Goal: Task Accomplishment & Management: Manage account settings

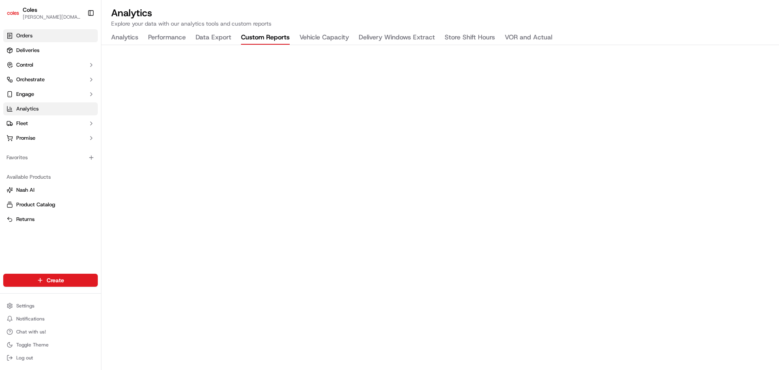
click at [53, 31] on link "Orders" at bounding box center [50, 35] width 95 height 13
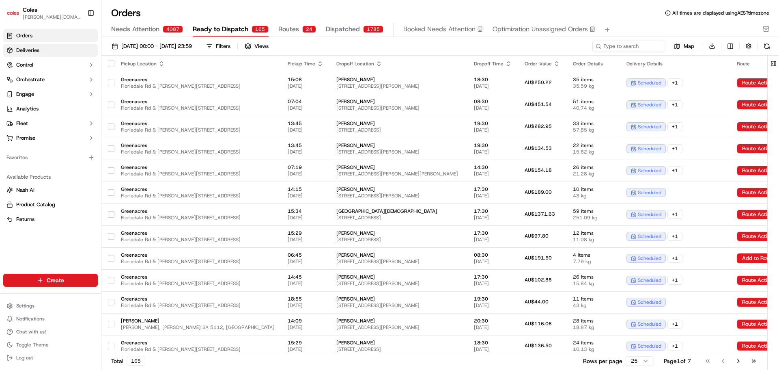
click at [62, 53] on link "Deliveries" at bounding box center [50, 50] width 95 height 13
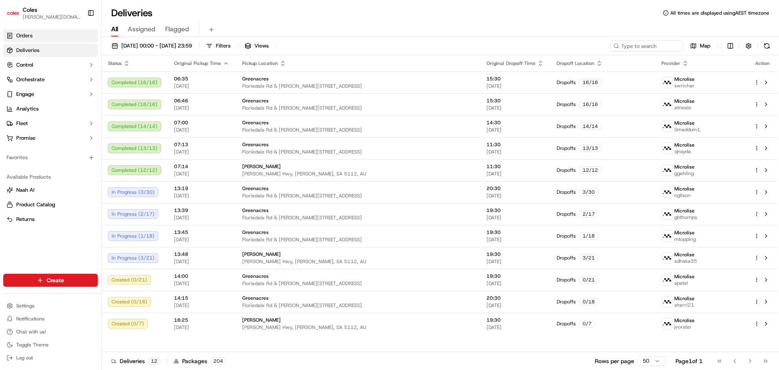
click at [43, 33] on link "Orders" at bounding box center [50, 35] width 95 height 13
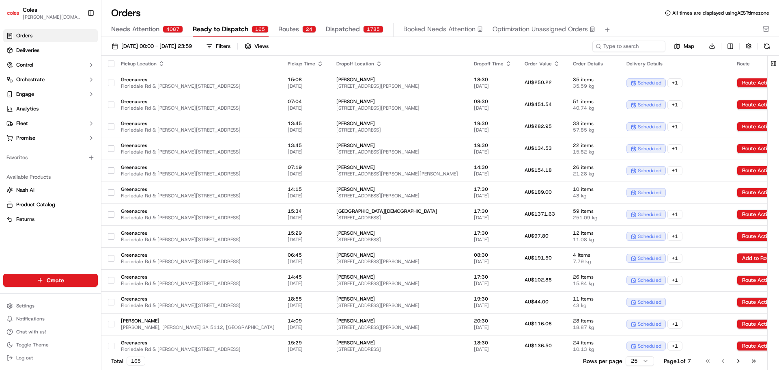
click at [165, 34] on button "Needs Attention 4087" at bounding box center [147, 30] width 72 height 14
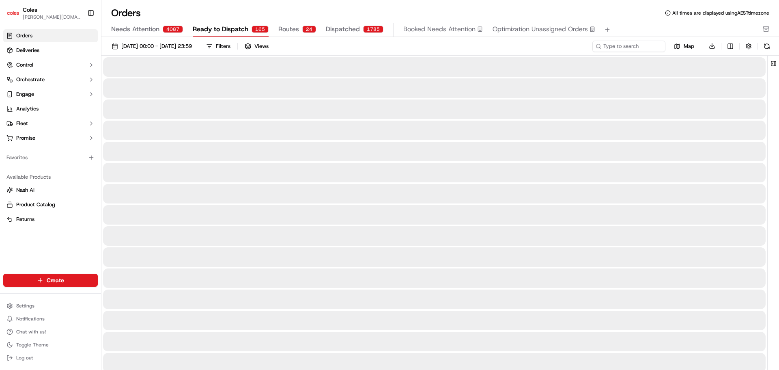
click at [213, 28] on span "Ready to Dispatch" at bounding box center [221, 29] width 56 height 10
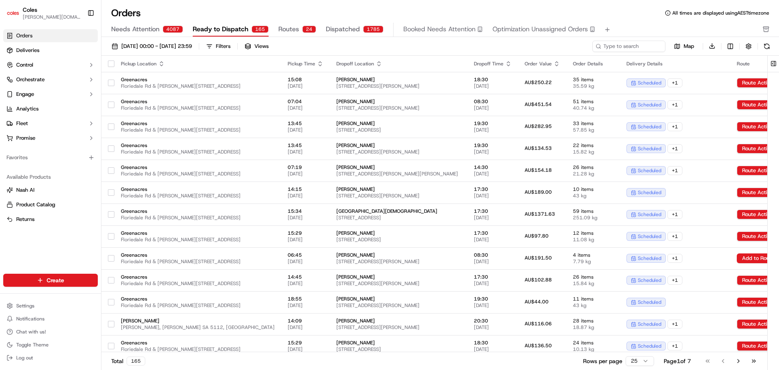
click at [343, 33] on span "Dispatched" at bounding box center [343, 29] width 34 height 10
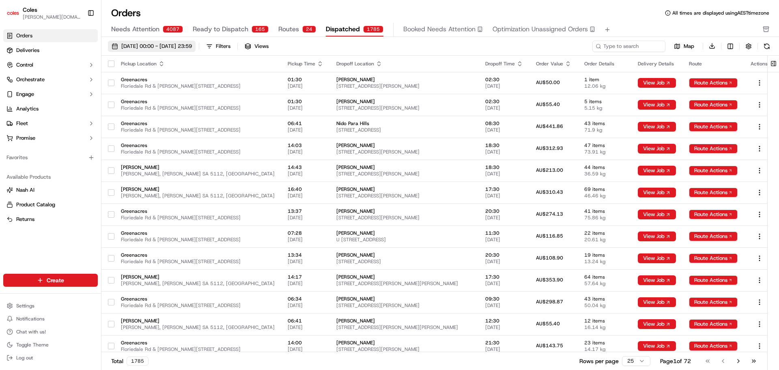
click at [190, 47] on span "01/09/2025 00:00 - 30/09/2025 23:59" at bounding box center [156, 46] width 71 height 7
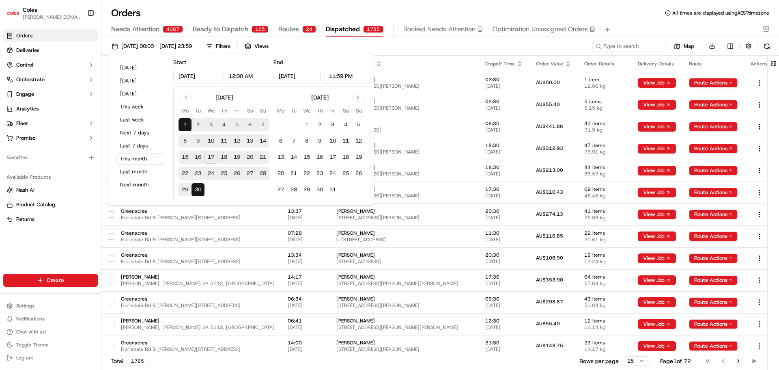
drag, startPoint x: 184, startPoint y: 120, endPoint x: 184, endPoint y: 159, distance: 39.0
click at [184, 159] on tbody "1 2 3 4 5 6 7 8 9 10 11 12 13 14 15 16 17 18 19 20 21 22 23 24 25 26 27 28 29 30" at bounding box center [224, 155] width 91 height 81
click at [184, 159] on button "15" at bounding box center [185, 157] width 13 height 13
type input "Sep 15, 2025"
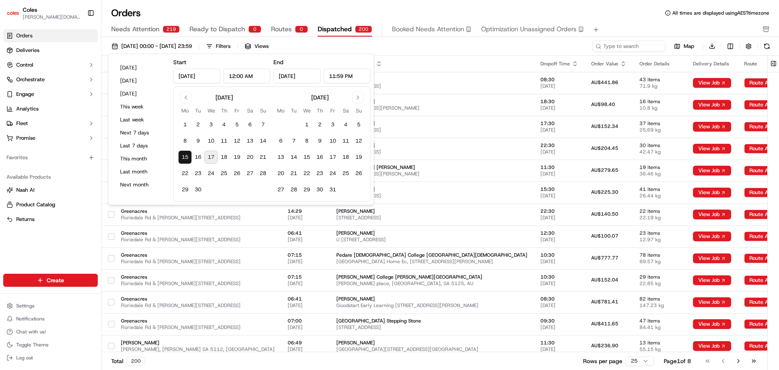
click at [382, 12] on div "Orders All times are displayed using AEST timezone" at bounding box center [440, 12] width 678 height 13
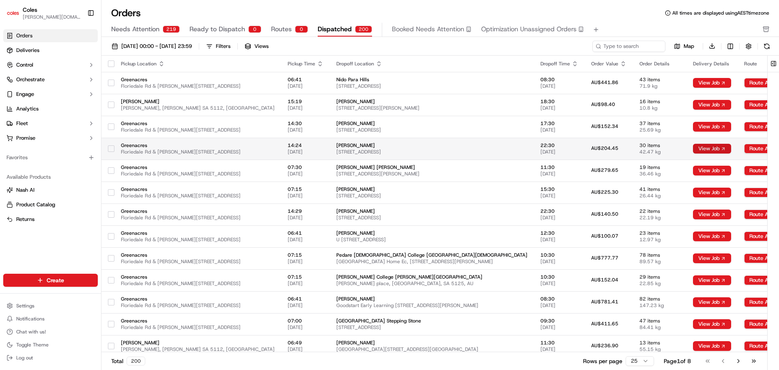
click at [693, 148] on button "View Job" at bounding box center [712, 149] width 38 height 10
click at [723, 149] on html "Coles clara.lu@coles.com.au Toggle Sidebar Orders Deliveries Control Orchestrat…" at bounding box center [389, 185] width 779 height 370
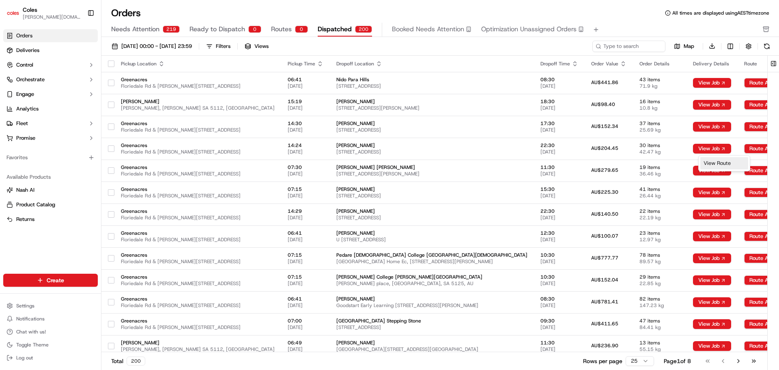
click at [718, 162] on div "View Route" at bounding box center [725, 163] width 48 height 12
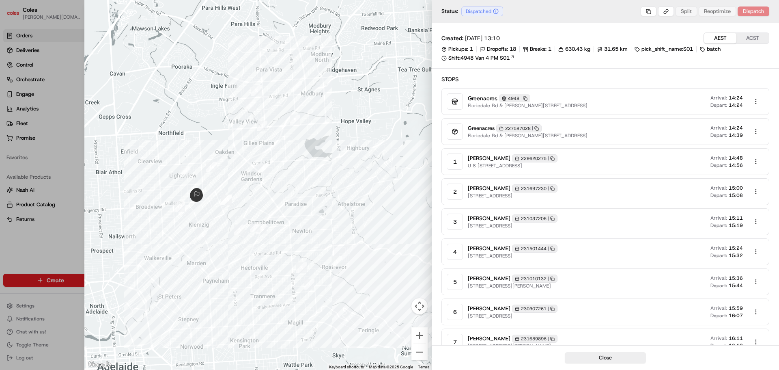
click at [248, 63] on div at bounding box center [257, 185] width 347 height 370
click at [627, 362] on button "Close" at bounding box center [605, 357] width 81 height 11
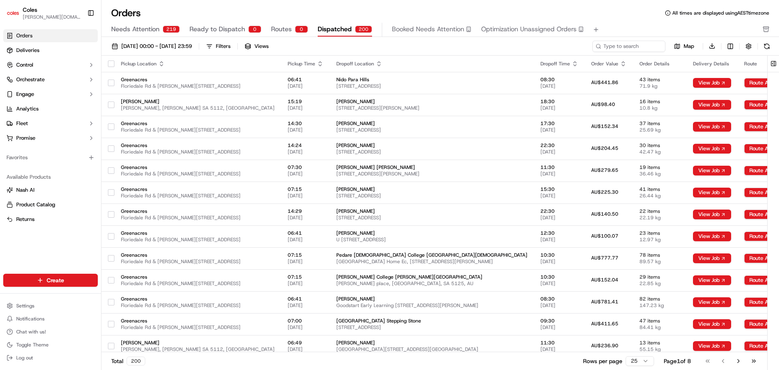
click at [347, 27] on span "Dispatched" at bounding box center [335, 29] width 34 height 10
click at [205, 145] on span "Greenacres" at bounding box center [198, 145] width 154 height 6
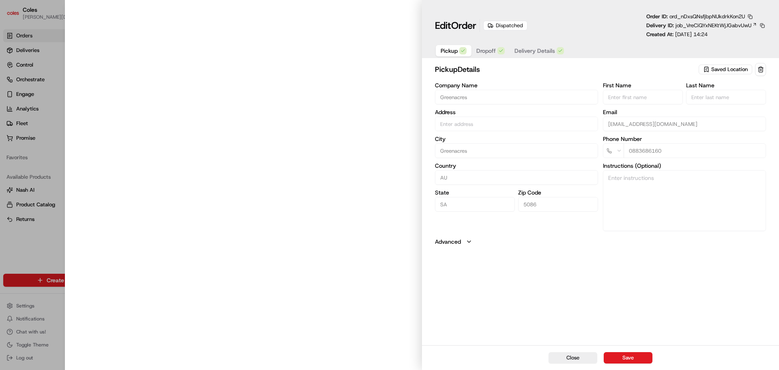
type input "Cnr Muller Rd amd Floridale Rd Greenacres SA 5086 AU"
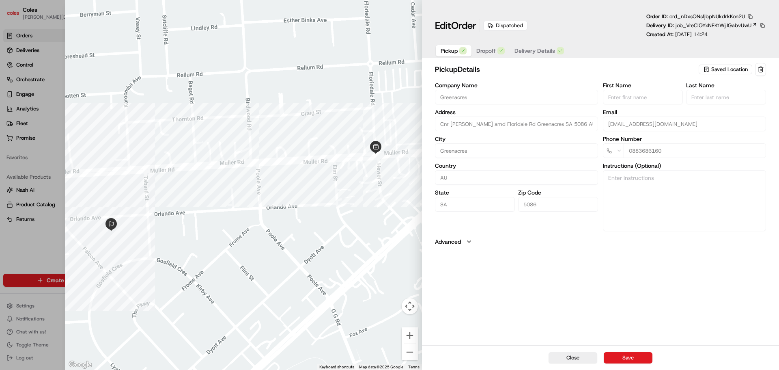
click at [490, 52] on span "Dropoff" at bounding box center [485, 51] width 19 height 8
click at [523, 47] on span "Delivery Details" at bounding box center [535, 51] width 41 height 8
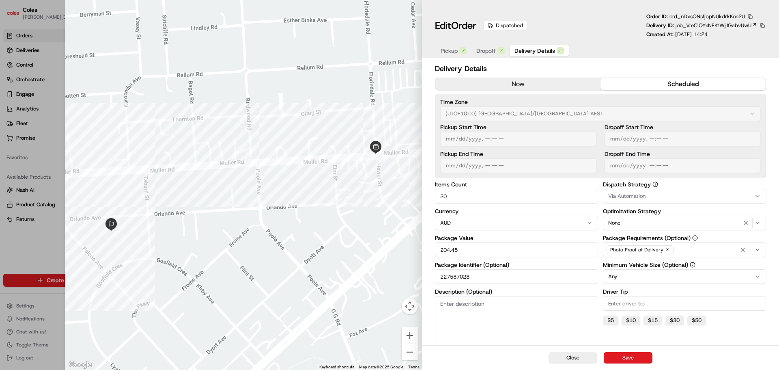
click at [453, 54] on span "Pickup" at bounding box center [449, 51] width 17 height 8
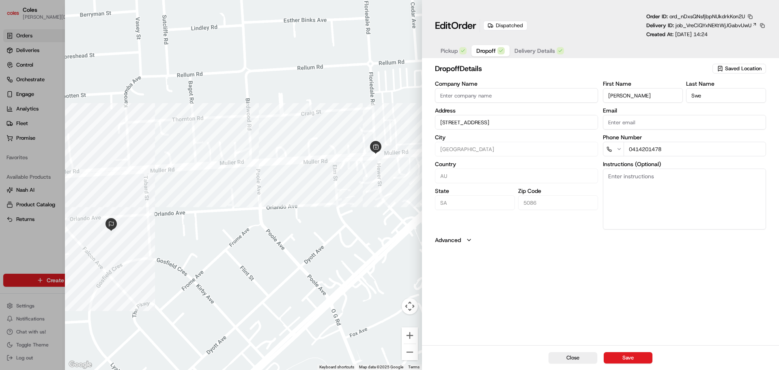
click at [479, 47] on span "Dropoff" at bounding box center [485, 51] width 19 height 8
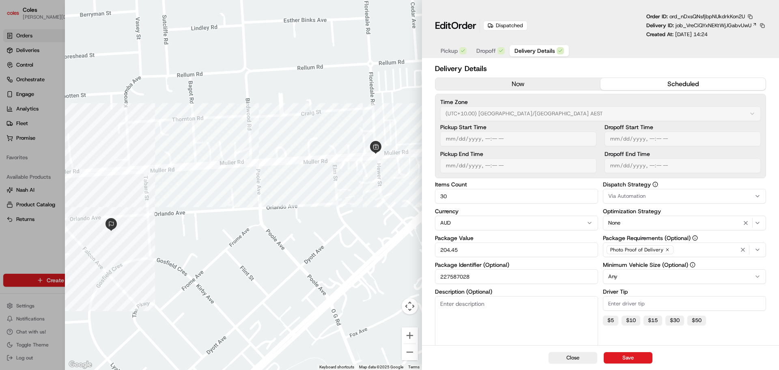
click at [536, 52] on span "Delivery Details" at bounding box center [535, 51] width 41 height 8
click at [559, 82] on button "now" at bounding box center [517, 84] width 165 height 12
click at [612, 78] on button "scheduled" at bounding box center [683, 84] width 165 height 12
click at [582, 357] on button "Close" at bounding box center [573, 357] width 49 height 11
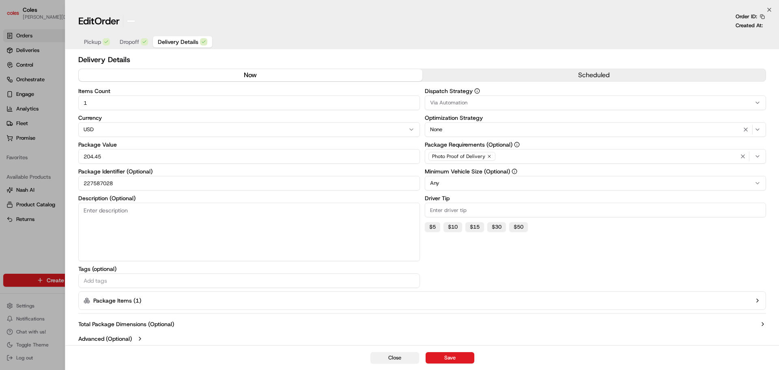
type input "1"
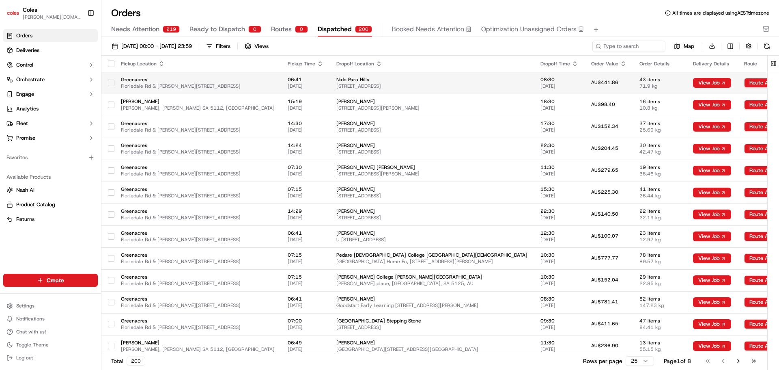
click at [469, 84] on span "198-200 Kesters Rd, PARA HILLS, SA 5096, AU" at bounding box center [431, 86] width 191 height 6
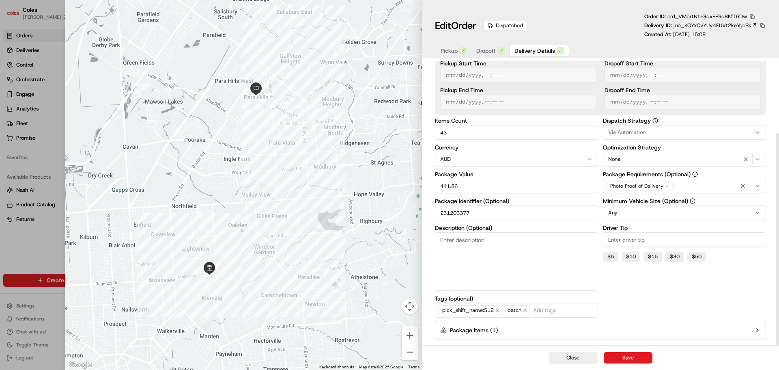
scroll to position [96, 0]
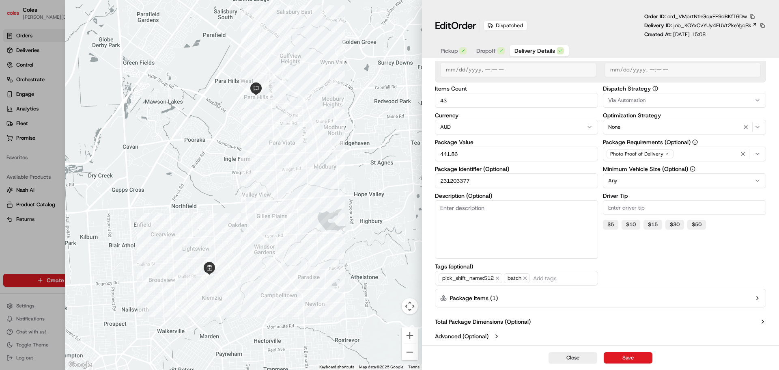
click at [496, 337] on icon "button" at bounding box center [497, 336] width 6 height 6
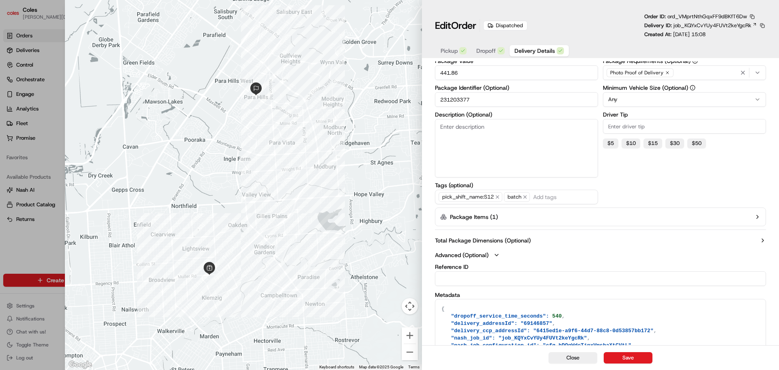
scroll to position [214, 0]
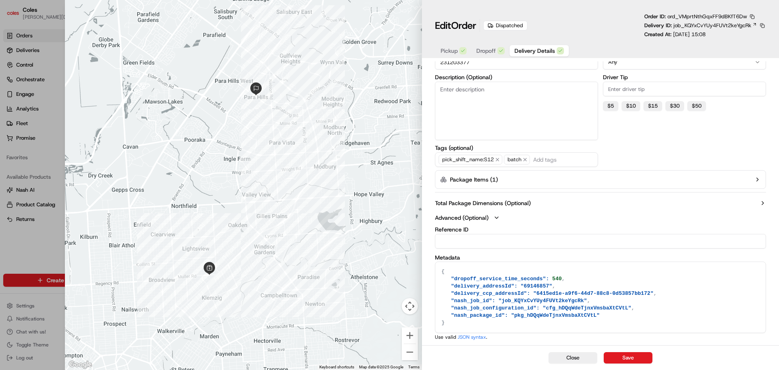
click at [500, 219] on icon "button" at bounding box center [497, 217] width 6 height 6
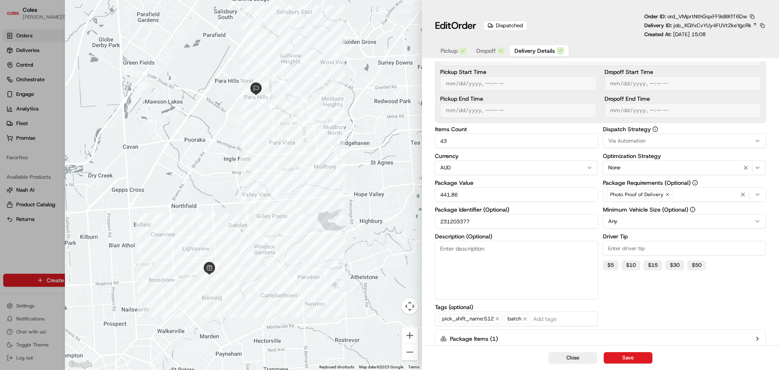
scroll to position [0, 0]
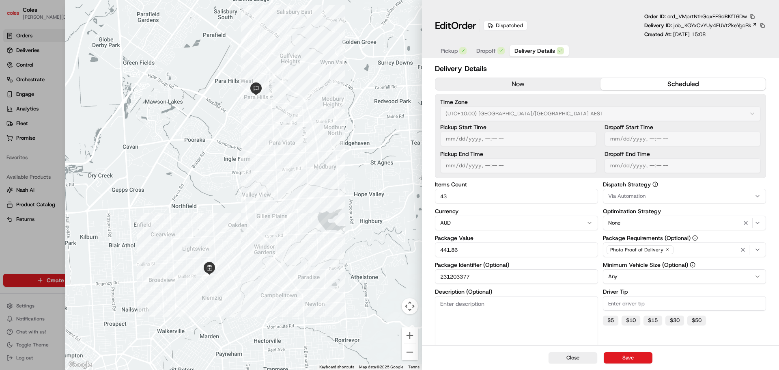
click at [532, 87] on button "now" at bounding box center [517, 84] width 165 height 12
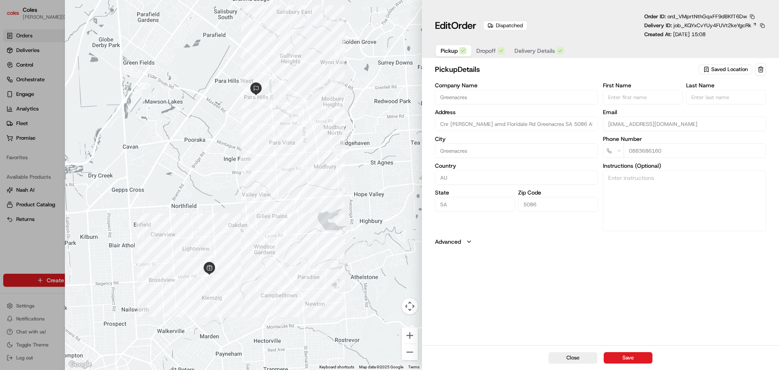
click at [456, 55] on button "Pickup" at bounding box center [454, 50] width 36 height 11
click at [493, 49] on span "Dropoff" at bounding box center [485, 51] width 19 height 8
click at [586, 361] on button "Close" at bounding box center [573, 357] width 49 height 11
type input "+1"
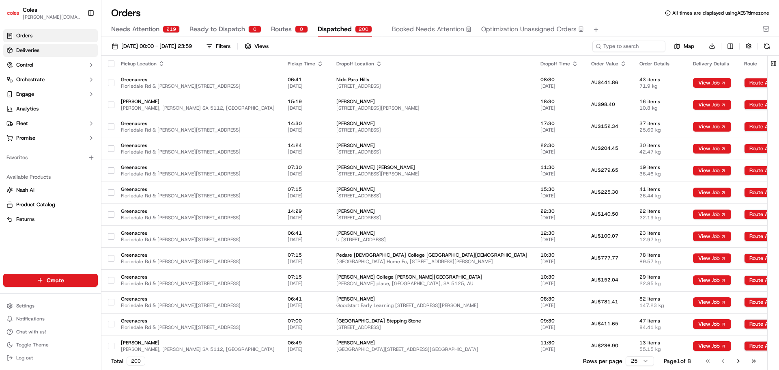
click at [44, 52] on link "Deliveries" at bounding box center [50, 50] width 95 height 13
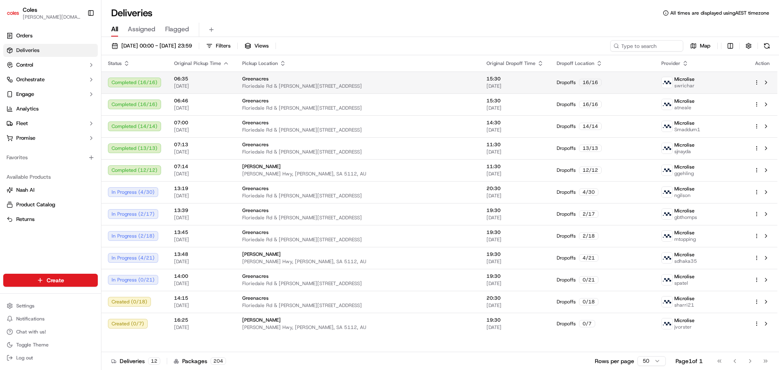
click at [232, 81] on td "06:35 17/09/2025" at bounding box center [202, 82] width 68 height 22
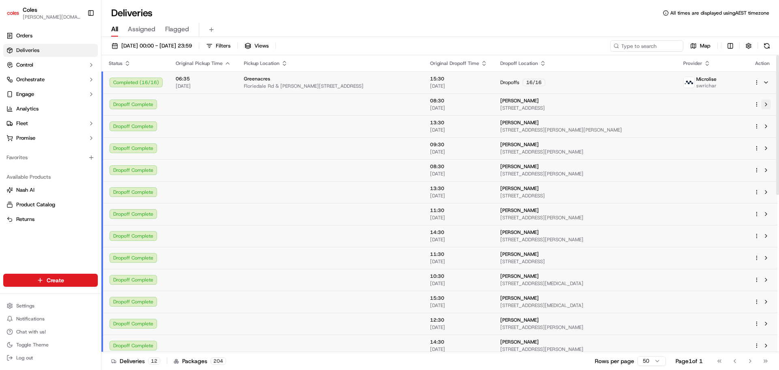
click at [765, 105] on button at bounding box center [766, 104] width 10 height 10
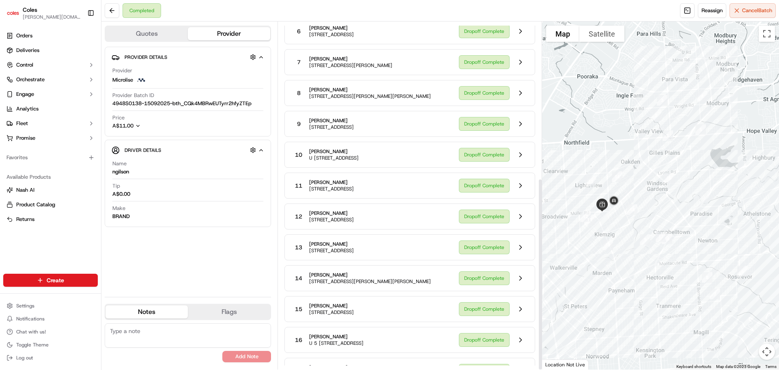
scroll to position [282, 0]
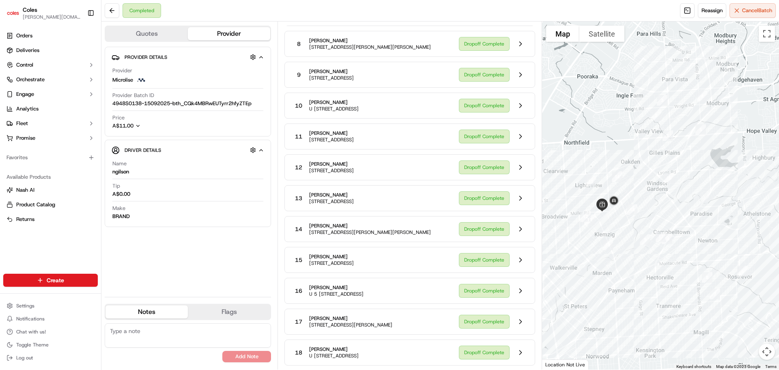
click at [157, 39] on button "Quotes" at bounding box center [147, 33] width 82 height 13
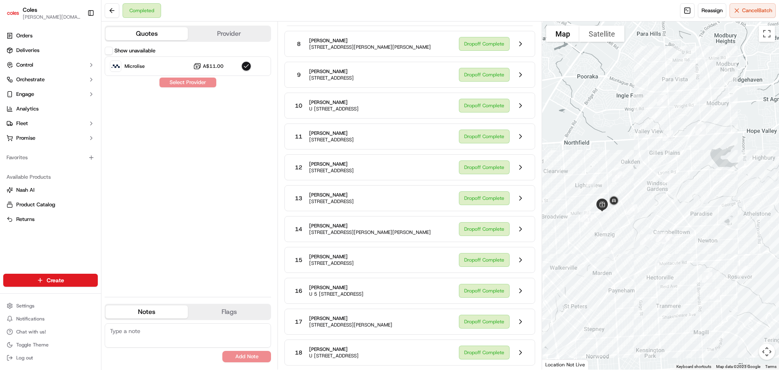
click at [241, 32] on button "Provider" at bounding box center [229, 33] width 82 height 13
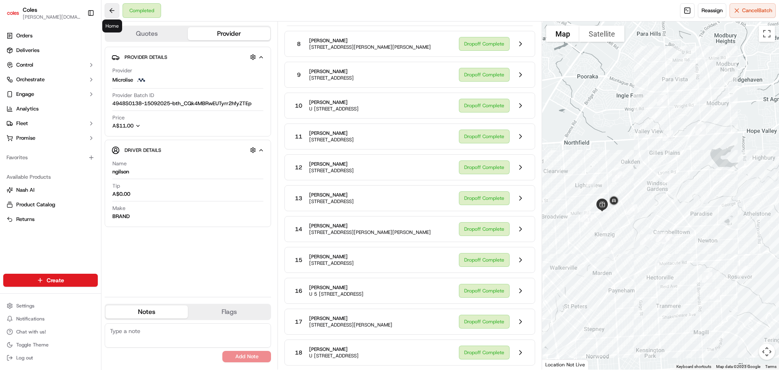
click at [110, 11] on button at bounding box center [112, 10] width 15 height 15
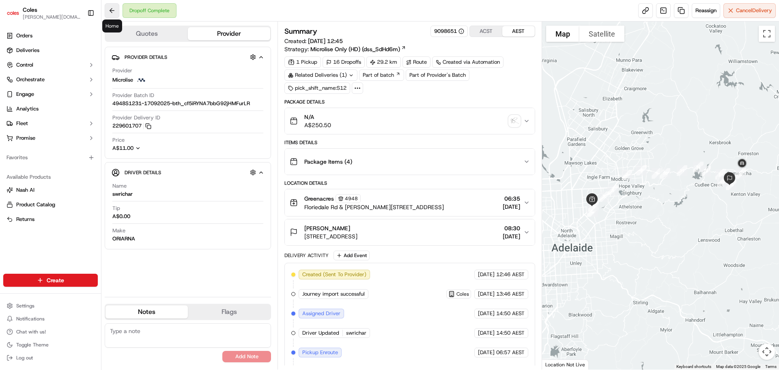
click at [110, 11] on button at bounding box center [112, 10] width 15 height 15
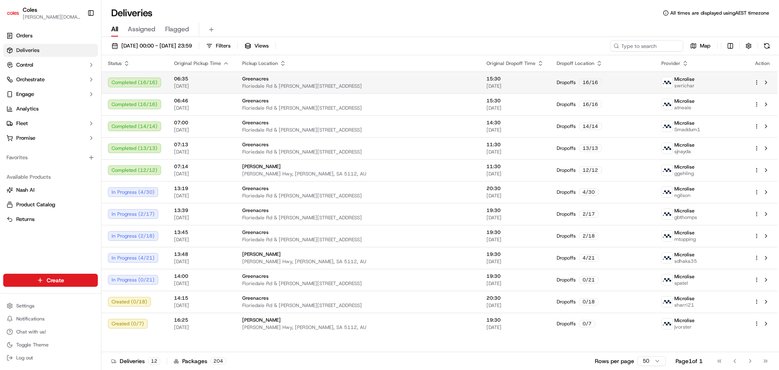
click at [759, 85] on div at bounding box center [762, 83] width 17 height 10
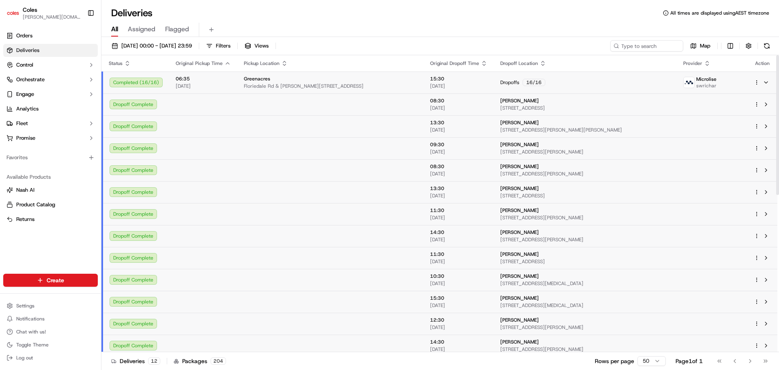
click at [759, 85] on div at bounding box center [762, 83] width 17 height 10
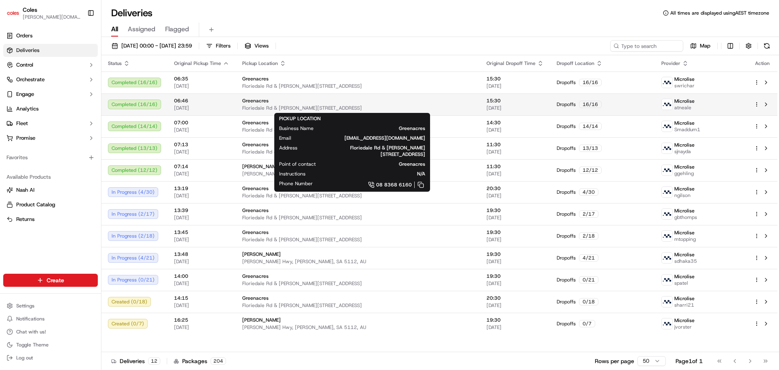
click at [288, 109] on span "Floriedale Rd & [PERSON_NAME][STREET_ADDRESS]" at bounding box center [357, 108] width 231 height 6
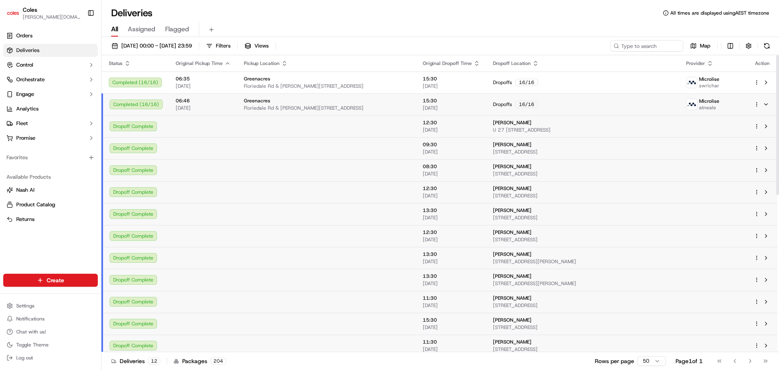
click at [285, 101] on div "Greenacres" at bounding box center [327, 100] width 166 height 6
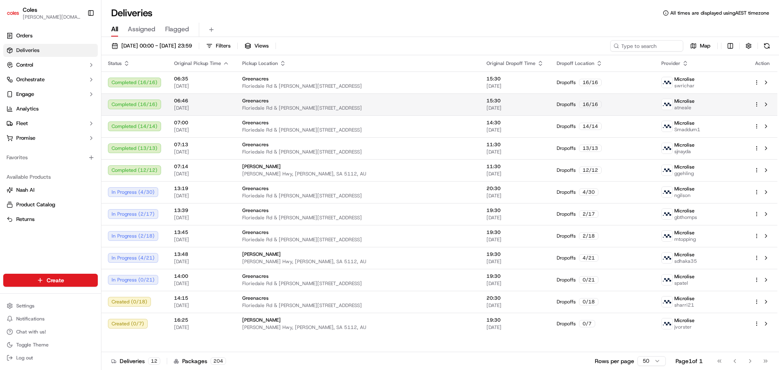
click at [760, 102] on div at bounding box center [762, 104] width 17 height 10
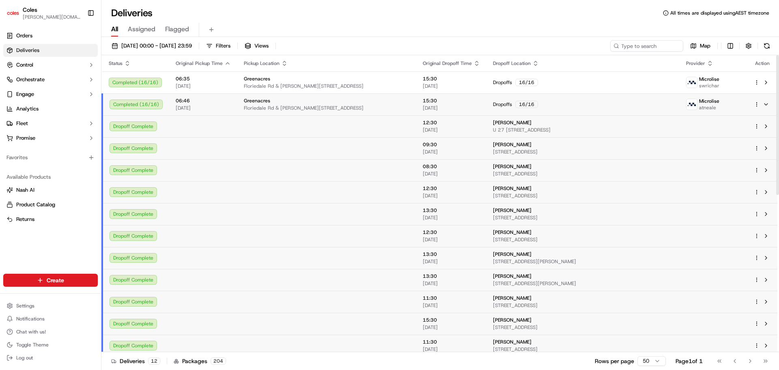
click at [760, 102] on div at bounding box center [762, 104] width 17 height 10
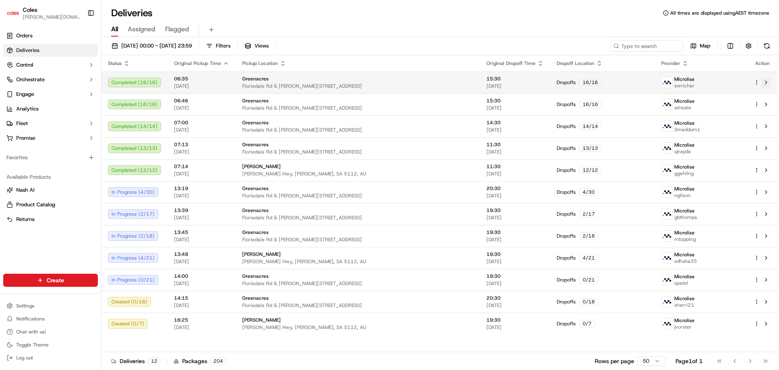
click at [768, 86] on button at bounding box center [766, 83] width 10 height 10
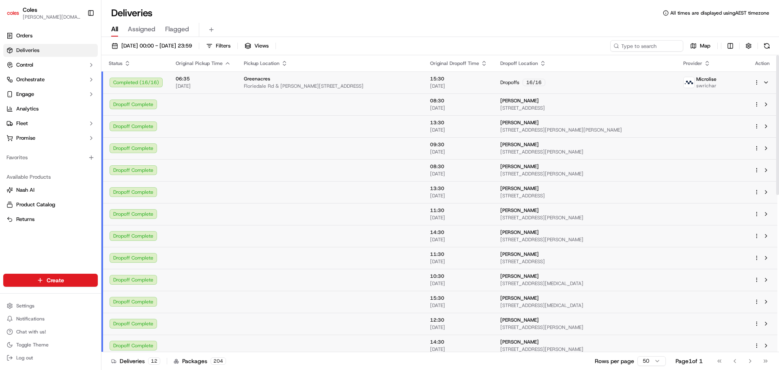
click at [457, 103] on span "08:30" at bounding box center [458, 100] width 57 height 6
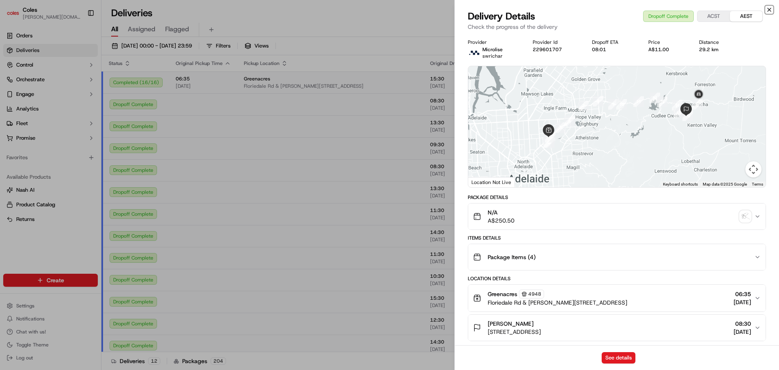
click at [772, 8] on icon "button" at bounding box center [769, 9] width 6 height 6
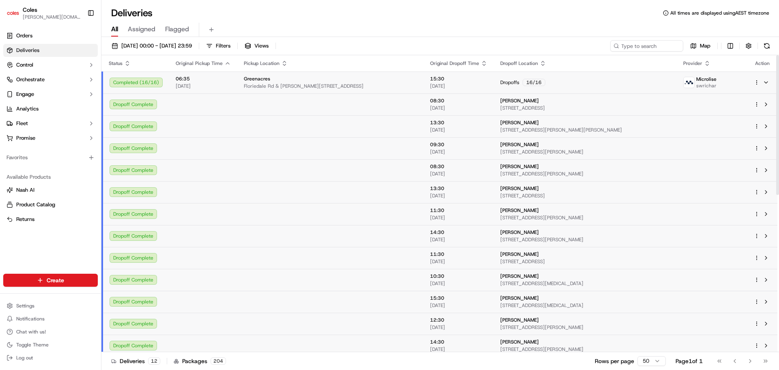
click at [753, 238] on td at bounding box center [763, 236] width 30 height 22
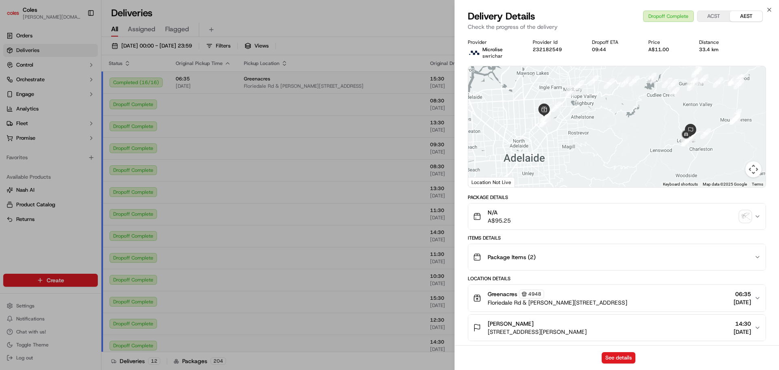
click at [558, 249] on div "Package Items ( 2 )" at bounding box center [613, 257] width 281 height 16
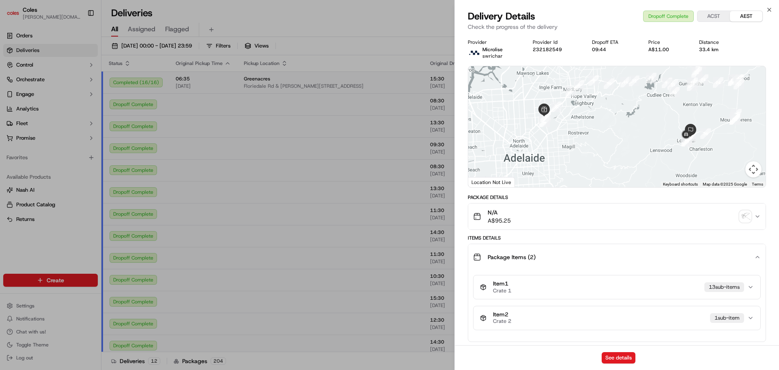
click at [558, 250] on div "Package Items ( 2 )" at bounding box center [613, 257] width 281 height 16
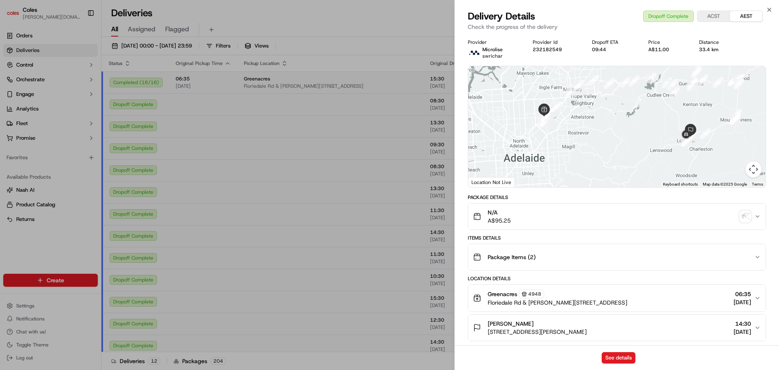
click at [563, 211] on div "N/A A$95.25" at bounding box center [613, 216] width 281 height 16
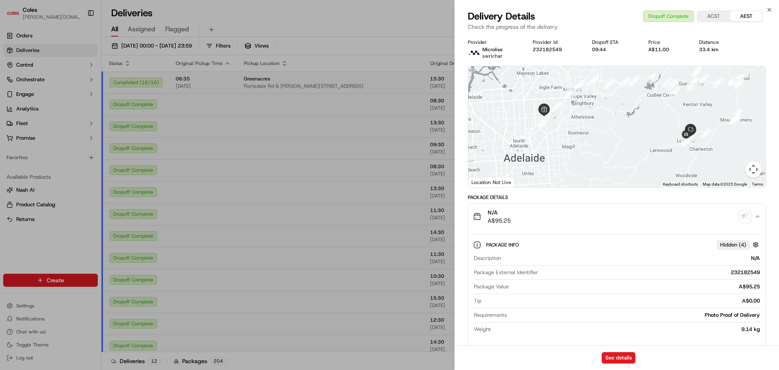
click at [563, 211] on div "N/A A$95.25" at bounding box center [613, 216] width 281 height 16
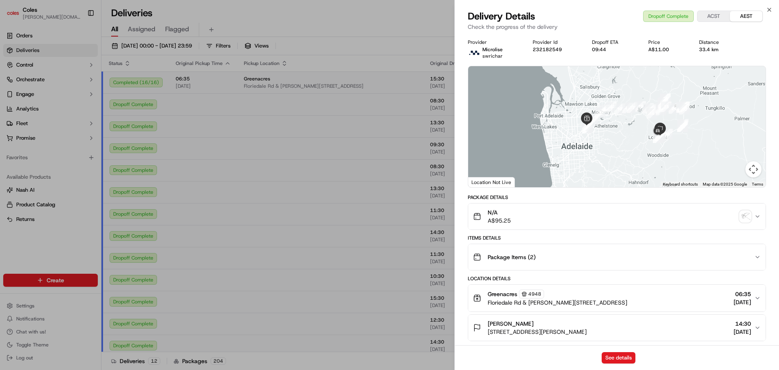
click at [621, 364] on div "See details" at bounding box center [617, 357] width 324 height 25
click at [621, 362] on button "See details" at bounding box center [619, 357] width 34 height 11
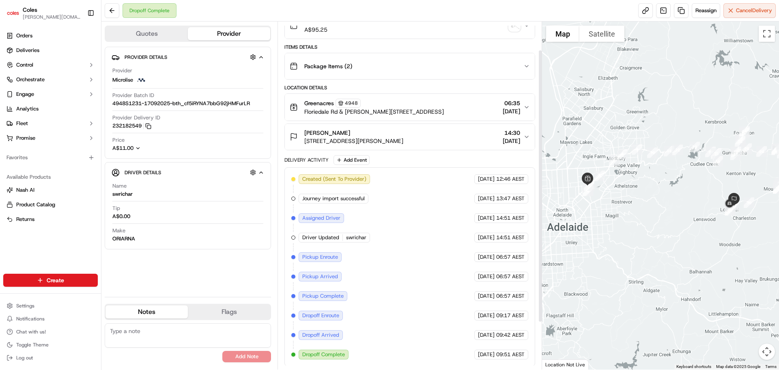
scroll to position [96, 0]
click at [136, 39] on button "Quotes" at bounding box center [147, 33] width 82 height 13
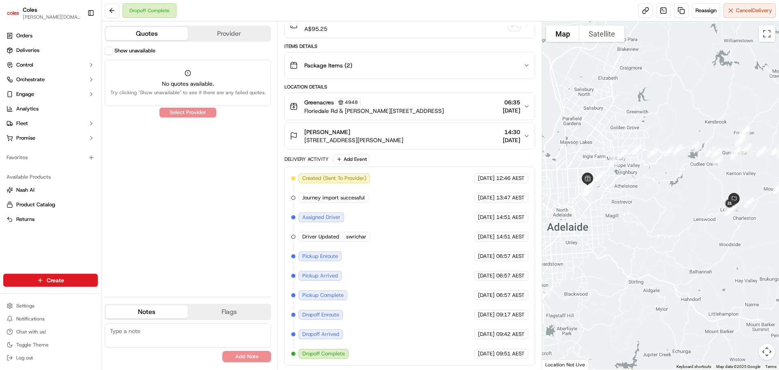
click at [220, 34] on button "Provider" at bounding box center [229, 33] width 82 height 13
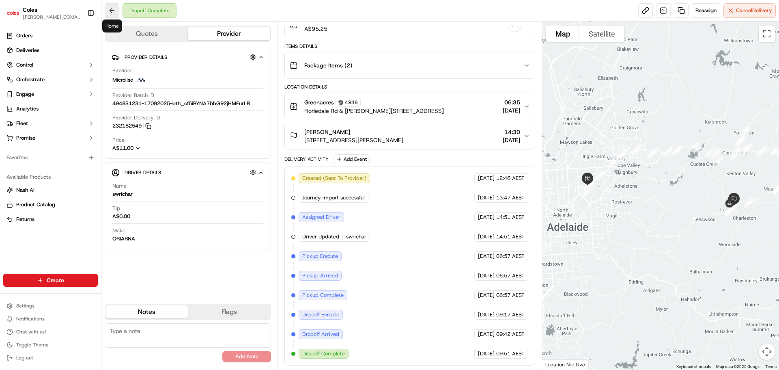
click at [110, 17] on button at bounding box center [112, 10] width 15 height 15
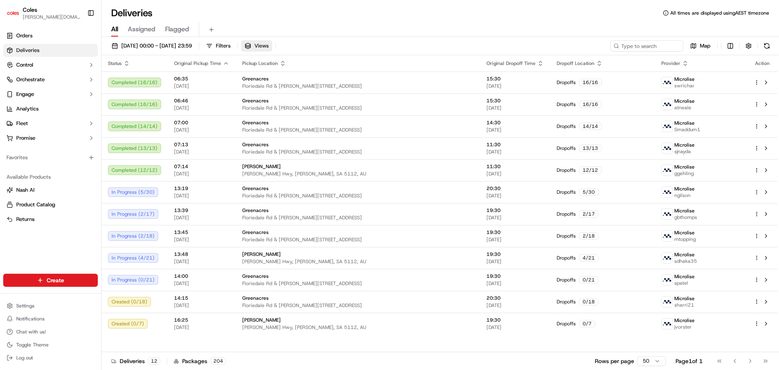
click at [272, 43] on button "Views" at bounding box center [256, 45] width 31 height 11
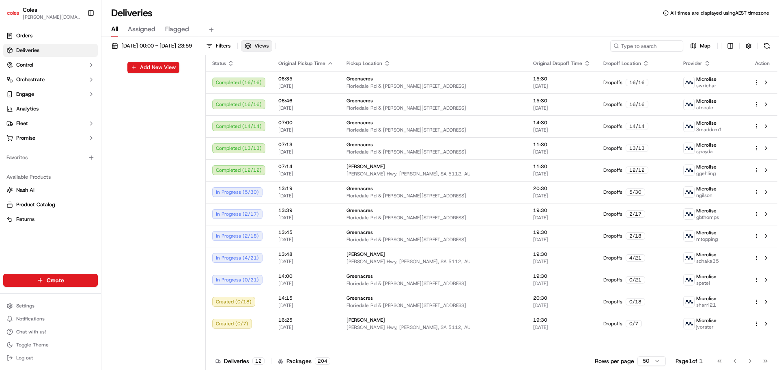
click at [272, 43] on button "Views" at bounding box center [256, 45] width 31 height 11
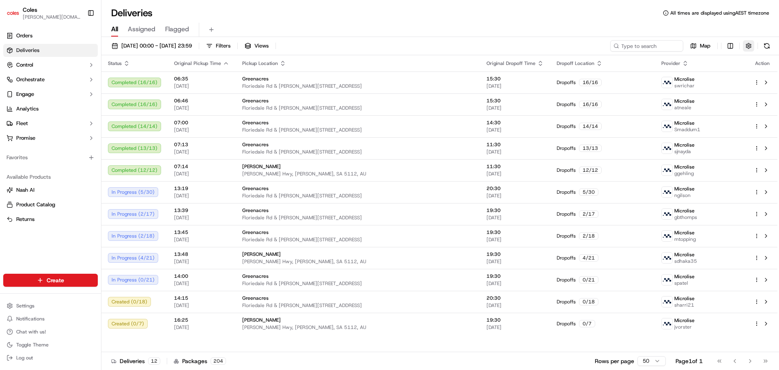
click at [749, 47] on button "button" at bounding box center [748, 45] width 11 height 11
click at [721, 37] on div "17/09/2025 00:00 - 17/09/2025 23:59 Filters Views Map Status Original Pickup Ti…" at bounding box center [440, 204] width 678 height 334
click at [727, 41] on html "Coles clara.lu@coles.com.au Toggle Sidebar Orders Deliveries Control Orchestrat…" at bounding box center [389, 185] width 779 height 370
click at [672, 30] on html "Coles clara.lu@coles.com.au Toggle Sidebar Orders Deliveries Control Orchestrat…" at bounding box center [389, 185] width 779 height 370
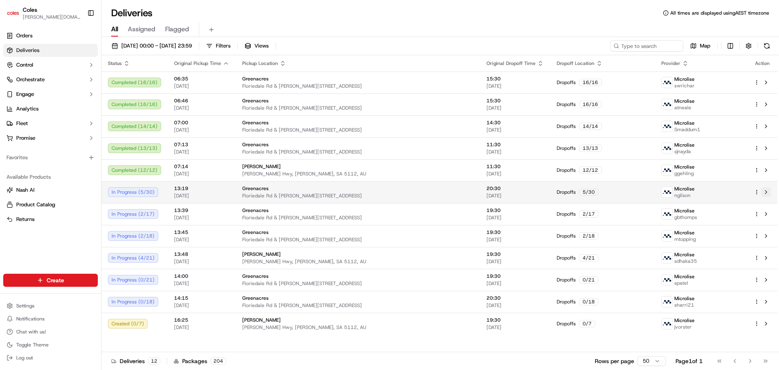
click at [770, 194] on button at bounding box center [766, 192] width 10 height 10
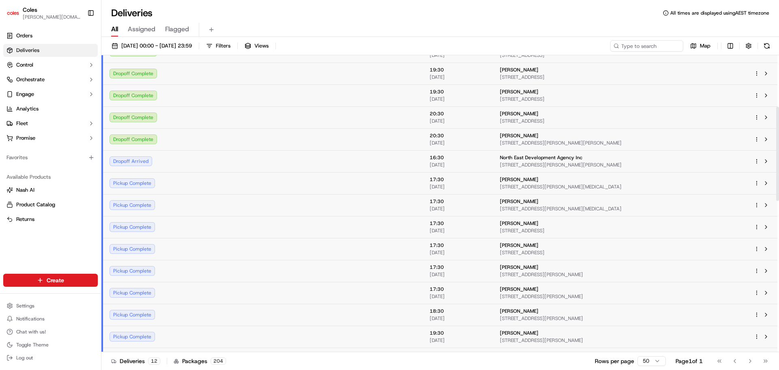
scroll to position [203, 0]
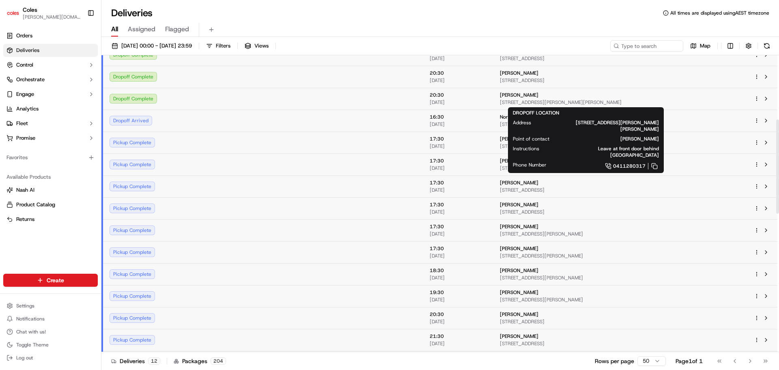
click at [568, 99] on span "10 Roder Ct, ST AGNES, SA 5097, AU" at bounding box center [585, 102] width 170 height 6
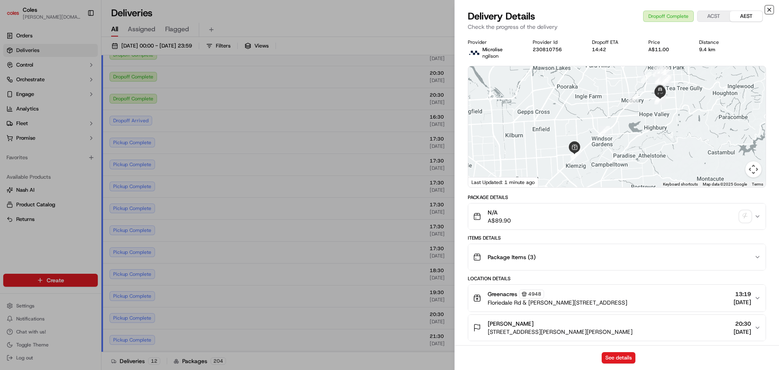
click at [769, 10] on icon "button" at bounding box center [769, 9] width 6 height 6
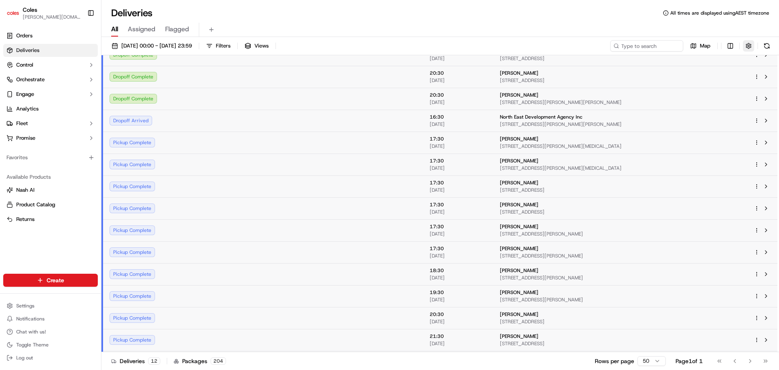
click at [751, 46] on button "button" at bounding box center [748, 45] width 11 height 11
click at [731, 45] on html "Coles clara.lu@coles.com.au Toggle Sidebar Orders Deliveries Control Orchestrat…" at bounding box center [389, 185] width 779 height 370
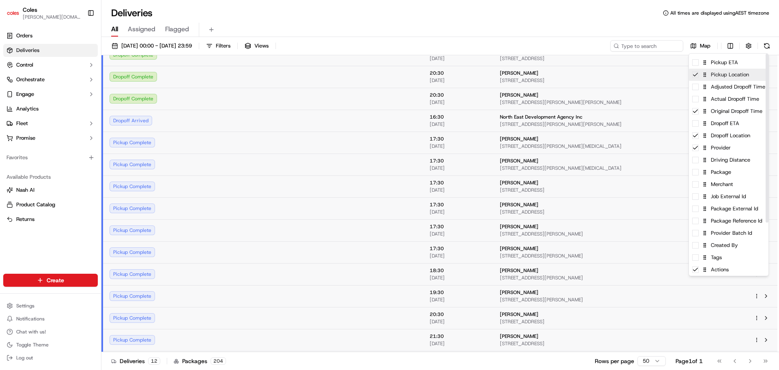
scroll to position [0, 0]
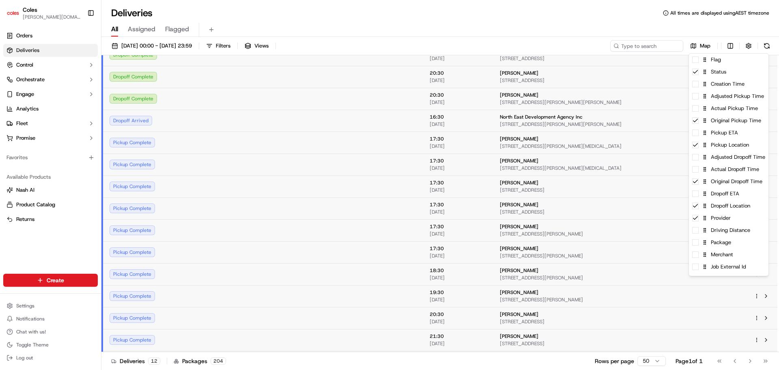
click at [550, 24] on html "Coles clara.lu@coles.com.au Toggle Sidebar Orders Deliveries Control Orchestrat…" at bounding box center [389, 185] width 779 height 370
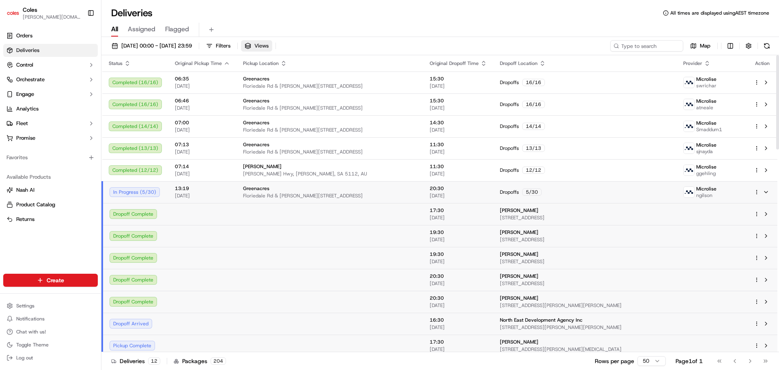
click at [272, 48] on button "Views" at bounding box center [256, 45] width 31 height 11
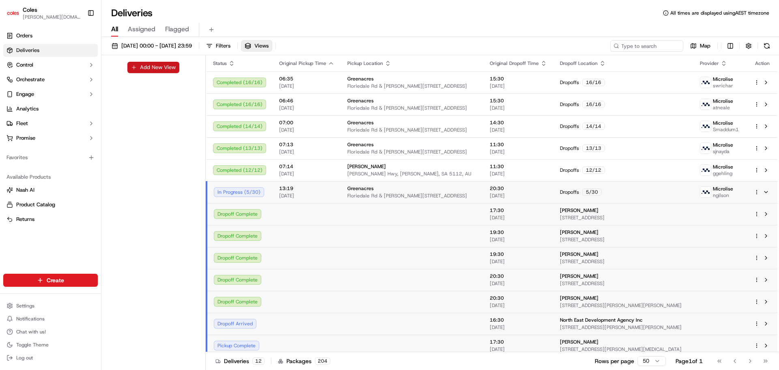
click at [164, 68] on button "Add New View" at bounding box center [153, 67] width 52 height 11
click at [160, 70] on input at bounding box center [140, 70] width 64 height 11
click at [234, 41] on button "Filters" at bounding box center [219, 45] width 32 height 11
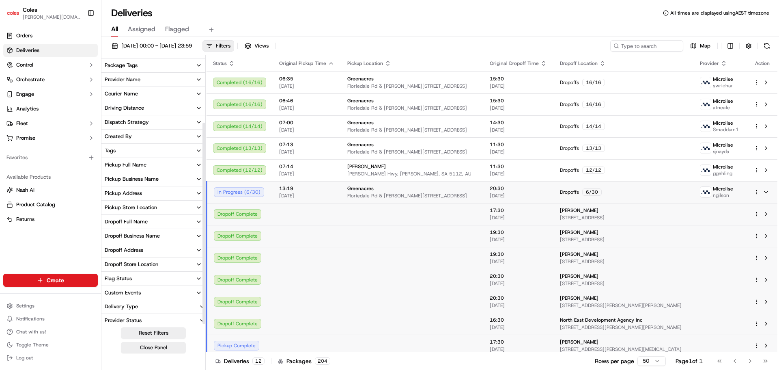
scroll to position [87, 0]
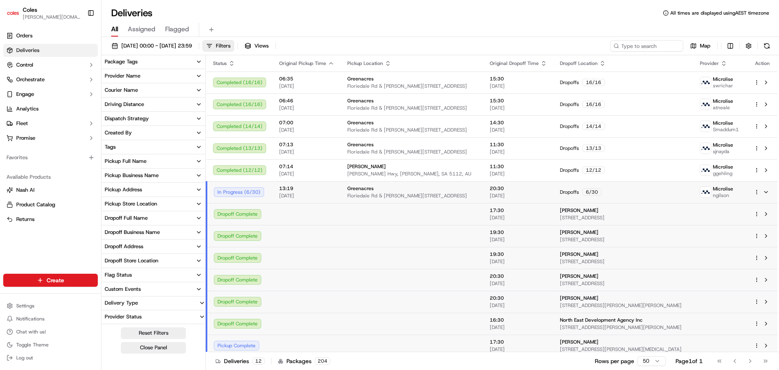
click at [159, 205] on button "Pickup Store Location" at bounding box center [153, 204] width 104 height 14
click at [198, 203] on icon "button" at bounding box center [199, 203] width 6 height 6
click at [136, 201] on div "Pickup Store Location" at bounding box center [131, 203] width 52 height 7
click at [110, 234] on button "Greenacres" at bounding box center [108, 232] width 6 height 6
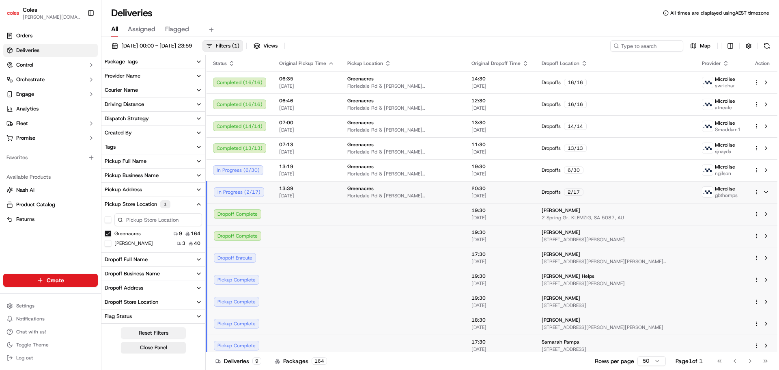
click at [166, 330] on button "Reset Filters" at bounding box center [153, 332] width 65 height 11
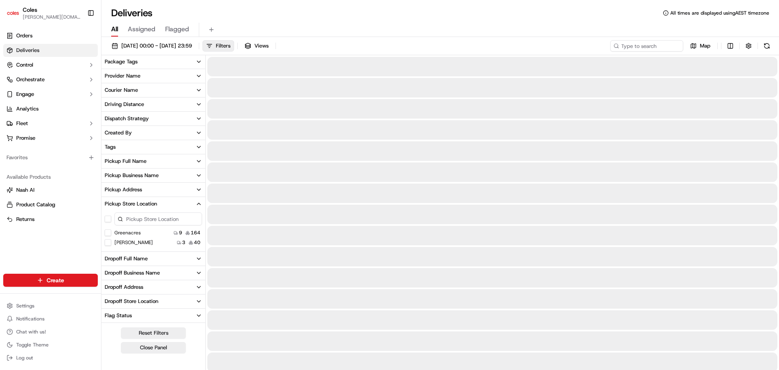
click at [125, 231] on label "Greenacres" at bounding box center [127, 232] width 26 height 6
click at [111, 231] on button "Greenacres" at bounding box center [108, 232] width 6 height 6
click at [170, 344] on button "Close Panel" at bounding box center [153, 347] width 65 height 11
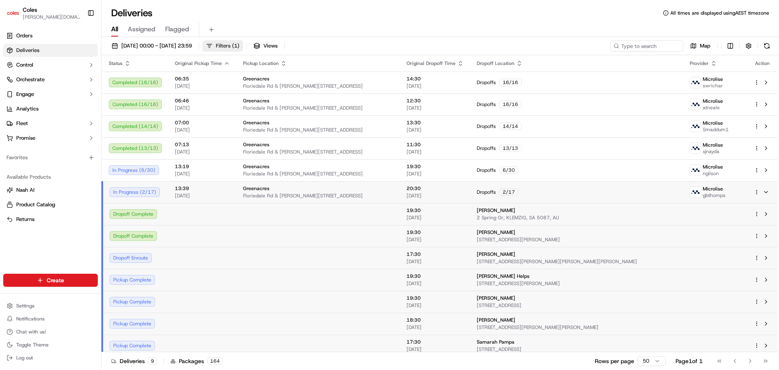
click at [243, 51] on button "Filters ( 1 )" at bounding box center [223, 45] width 41 height 11
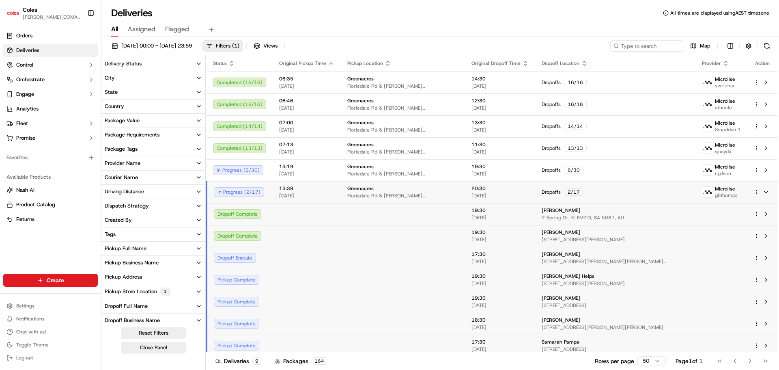
click at [192, 285] on button "Pickup Store Location 1" at bounding box center [153, 291] width 104 height 15
click at [111, 320] on button "Greenacres" at bounding box center [108, 320] width 6 height 6
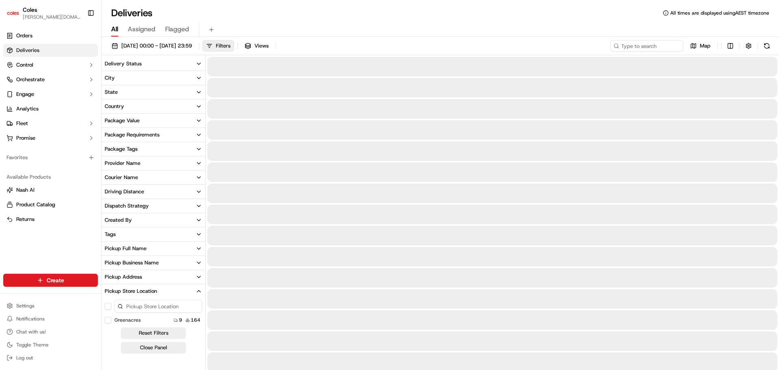
click at [149, 334] on button "Reset Filters" at bounding box center [153, 332] width 65 height 11
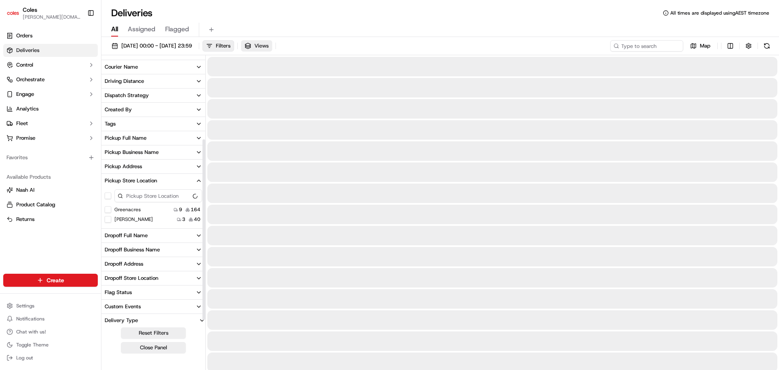
click at [272, 41] on button "Views" at bounding box center [256, 45] width 31 height 11
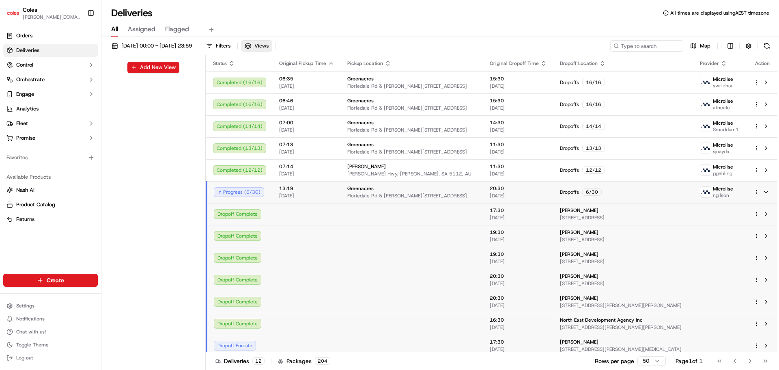
click at [269, 44] on span "Views" at bounding box center [261, 45] width 14 height 7
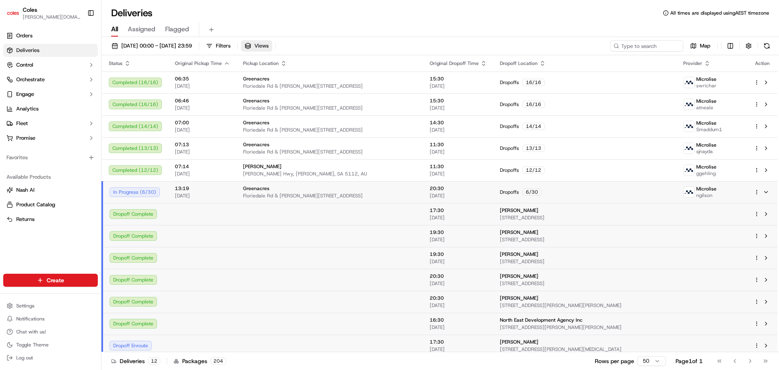
click at [269, 44] on span "Views" at bounding box center [261, 45] width 14 height 7
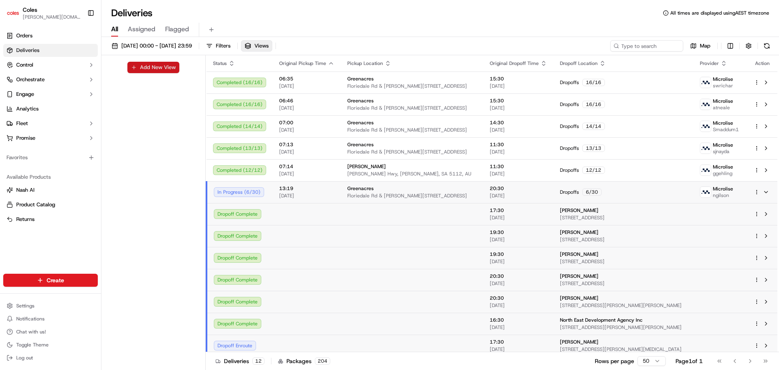
click at [168, 65] on button "Add New View" at bounding box center [153, 67] width 52 height 11
click at [166, 66] on input at bounding box center [140, 70] width 64 height 11
type input "[PERSON_NAME]"
click at [181, 72] on button "submit" at bounding box center [178, 70] width 10 height 10
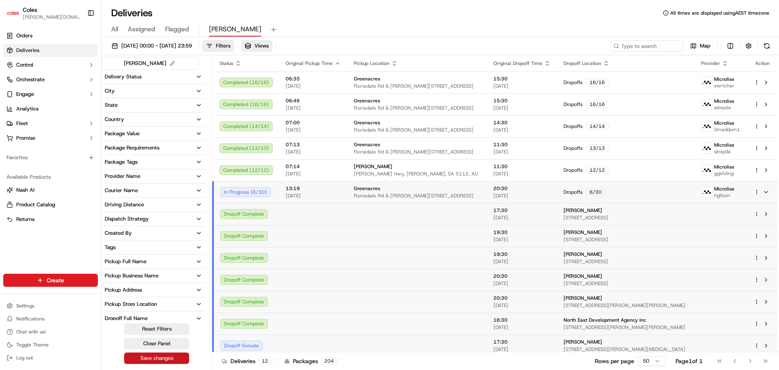
click at [155, 363] on button "Save changes" at bounding box center [156, 357] width 65 height 11
click at [168, 62] on button at bounding box center [172, 63] width 9 height 9
click at [178, 64] on button at bounding box center [179, 63] width 10 height 10
click at [157, 336] on div "Reset Filters Close Panel Save changes" at bounding box center [156, 343] width 110 height 41
click at [160, 327] on button "Reset Filters" at bounding box center [156, 328] width 65 height 11
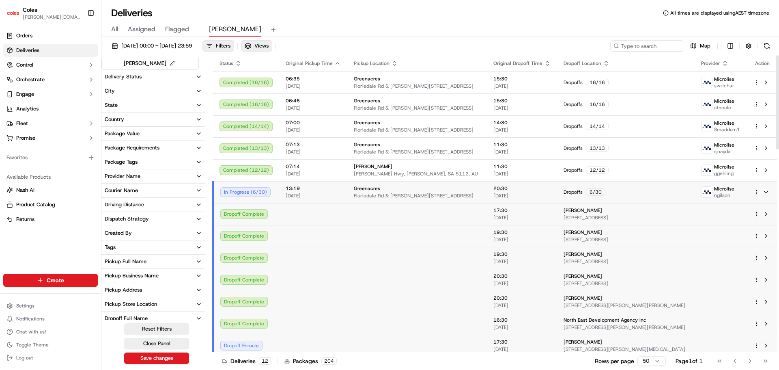
click at [158, 326] on button "Reset Filters" at bounding box center [156, 328] width 65 height 11
click at [296, 26] on div "All Assigned Flagged elizabeth" at bounding box center [440, 30] width 678 height 14
click at [160, 344] on button "Close Panel" at bounding box center [156, 343] width 65 height 11
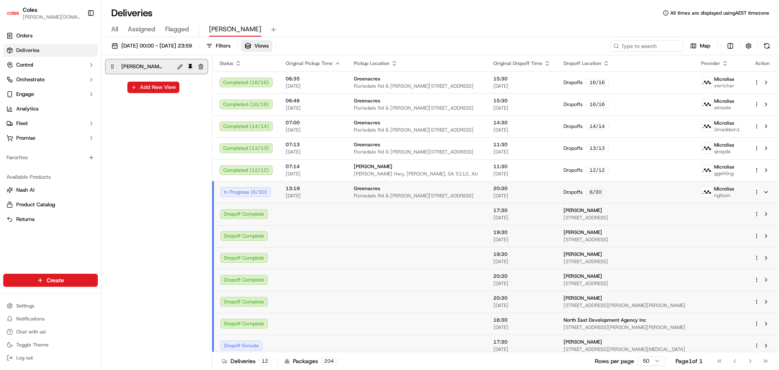
click at [181, 67] on button at bounding box center [179, 66] width 9 height 9
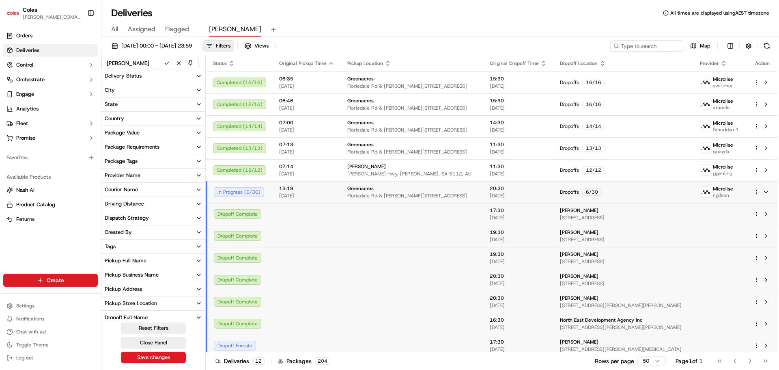
drag, startPoint x: 181, startPoint y: 67, endPoint x: 180, endPoint y: 62, distance: 4.8
click at [181, 67] on button at bounding box center [179, 63] width 10 height 10
click at [180, 62] on div "[PERSON_NAME]" at bounding box center [149, 63] width 97 height 12
click at [313, 21] on div "All Assigned Flagged elizabeth" at bounding box center [440, 27] width 678 height 17
click at [180, 28] on span "Flagged" at bounding box center [177, 29] width 24 height 10
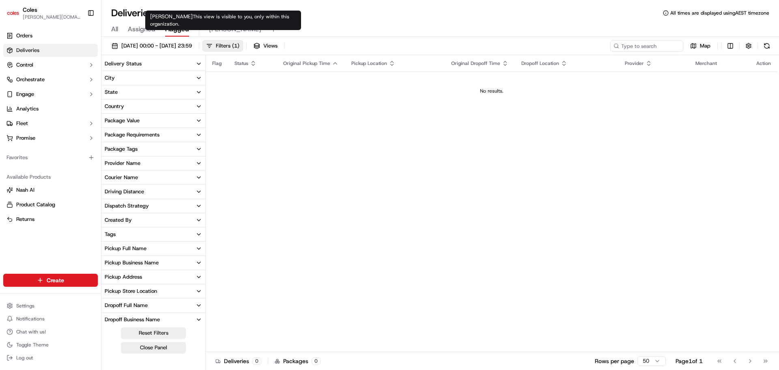
click at [218, 31] on span "[PERSON_NAME]" at bounding box center [235, 29] width 52 height 10
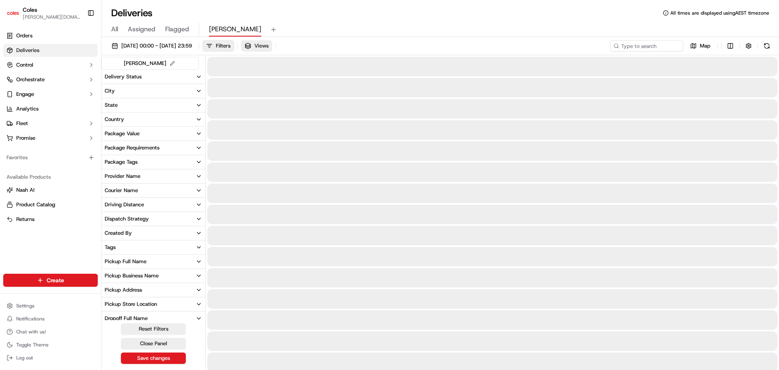
click at [269, 44] on span "Views" at bounding box center [261, 45] width 14 height 7
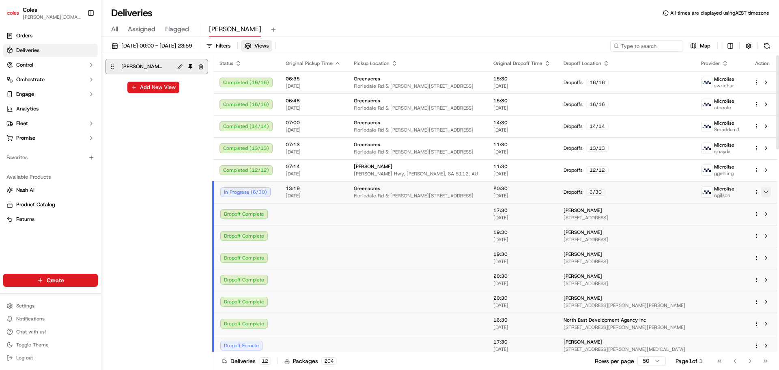
click at [765, 193] on button at bounding box center [766, 192] width 10 height 10
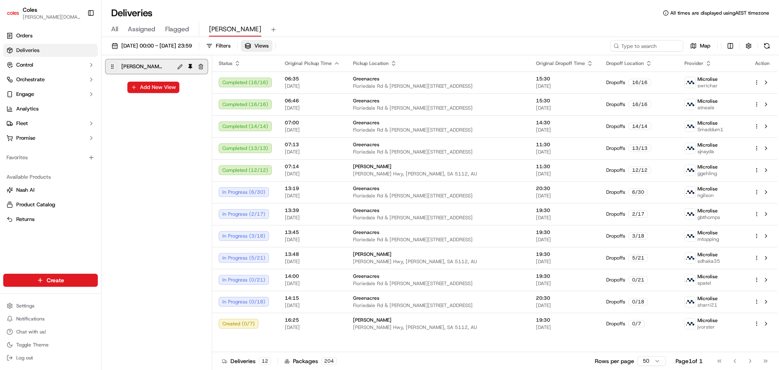
click at [203, 66] on button "button" at bounding box center [201, 67] width 10 height 10
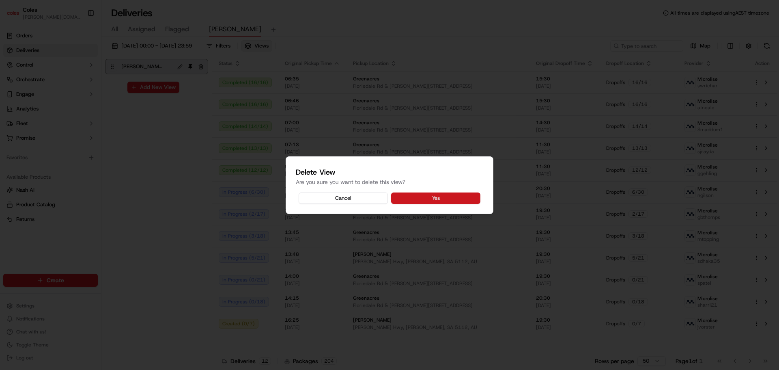
click at [444, 199] on button "Yes" at bounding box center [435, 197] width 89 height 11
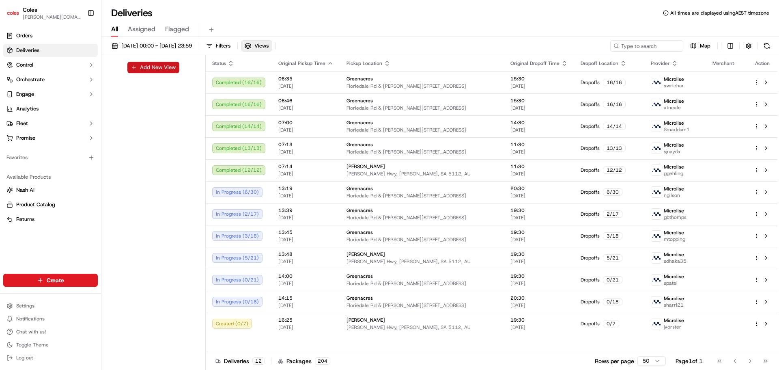
click at [162, 65] on button "Add New View" at bounding box center [153, 67] width 52 height 11
click at [160, 67] on input at bounding box center [140, 70] width 64 height 11
type input "Greenacres"
click at [178, 74] on button "submit" at bounding box center [178, 70] width 10 height 10
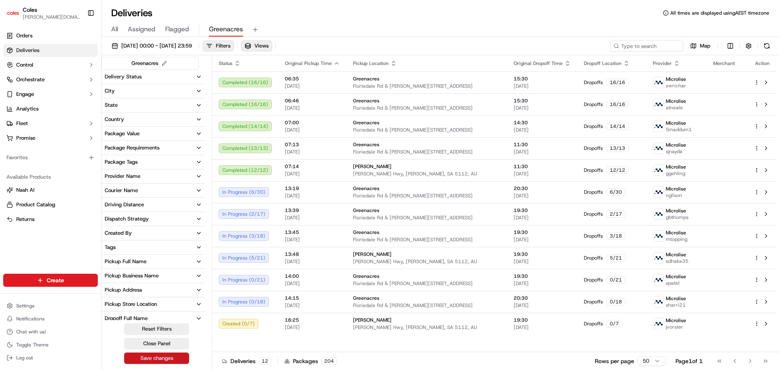
click at [173, 355] on button "Save changes" at bounding box center [156, 357] width 65 height 11
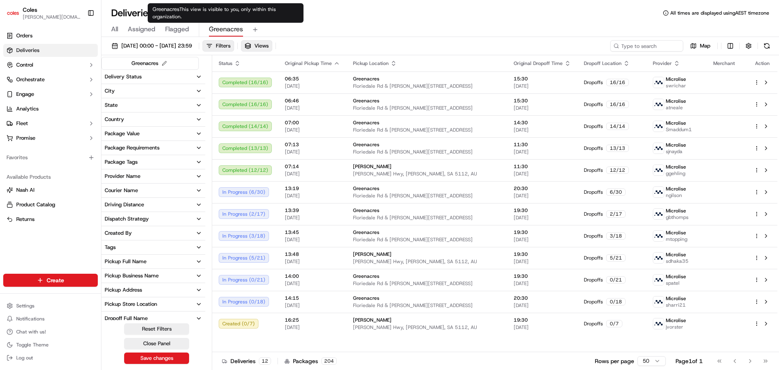
click at [228, 29] on span "Greenacres" at bounding box center [226, 29] width 34 height 10
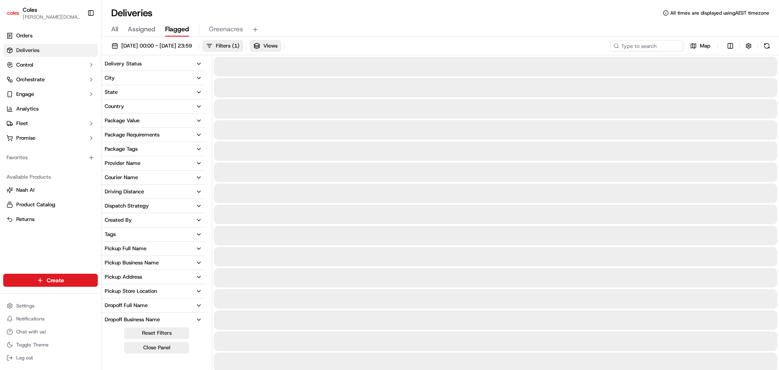
click at [179, 33] on span "Flagged" at bounding box center [177, 29] width 24 height 10
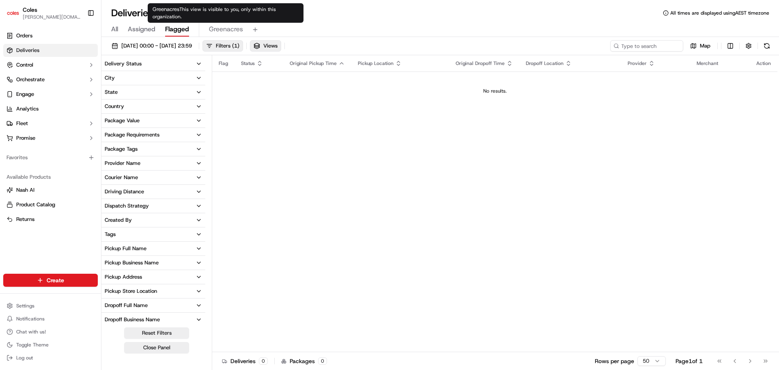
click at [231, 26] on span "Greenacres" at bounding box center [226, 29] width 34 height 10
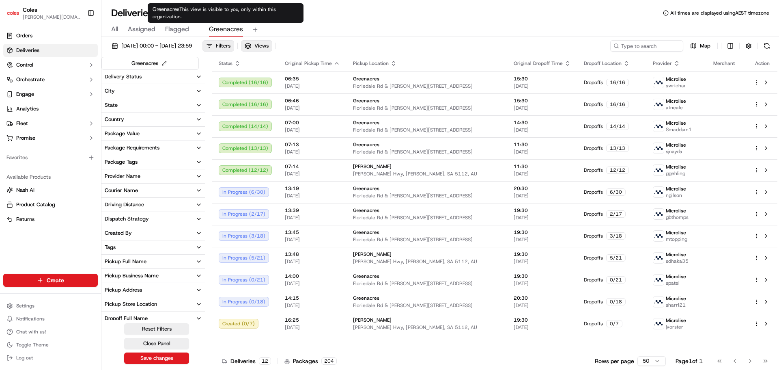
click at [224, 32] on span "Greenacres" at bounding box center [226, 29] width 34 height 10
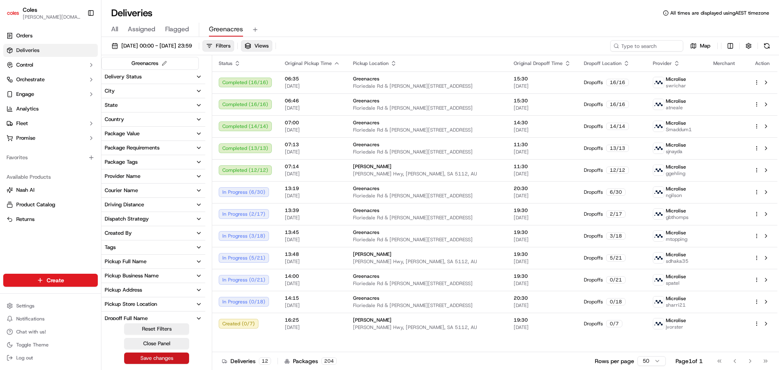
click at [157, 358] on button "Save changes" at bounding box center [156, 357] width 65 height 11
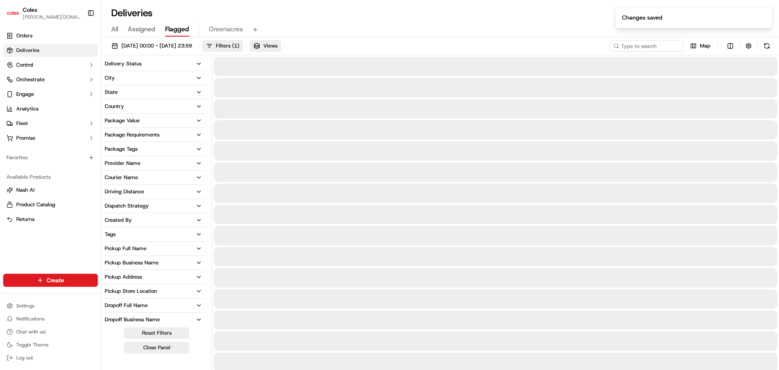
click at [184, 34] on span "Flagged" at bounding box center [177, 29] width 24 height 10
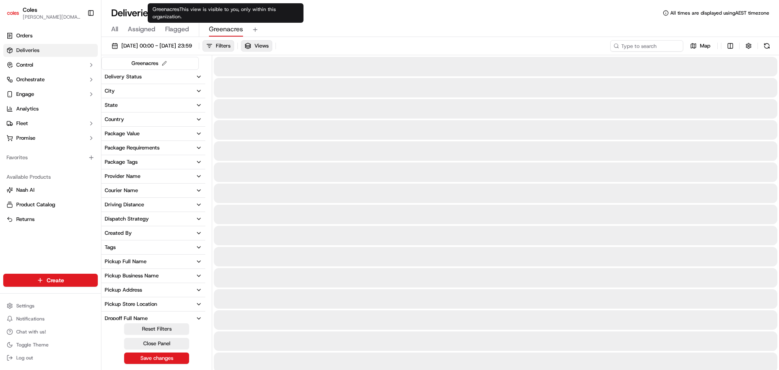
click at [237, 29] on span "Greenacres" at bounding box center [226, 29] width 34 height 10
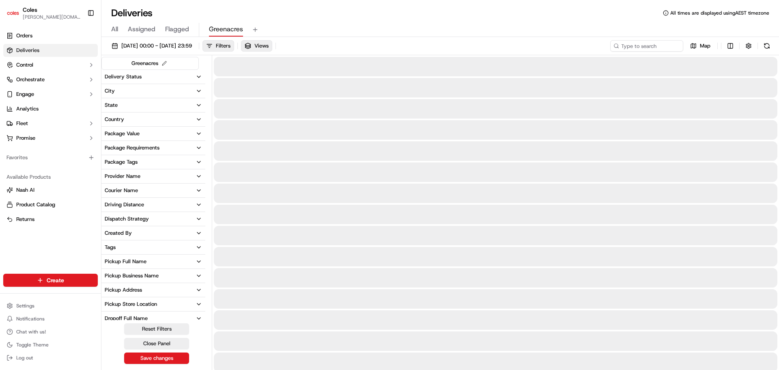
click at [237, 29] on span "Greenacres" at bounding box center [226, 29] width 34 height 10
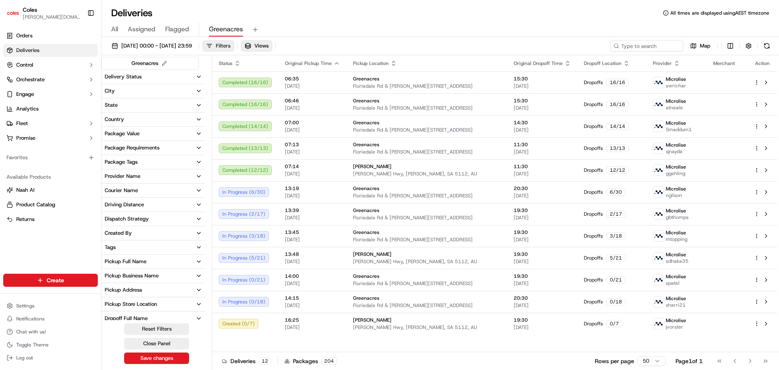
click at [231, 43] on span "Filters" at bounding box center [223, 45] width 15 height 7
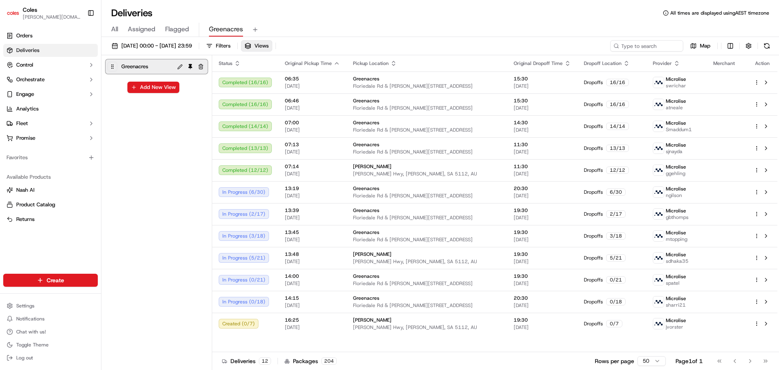
click at [138, 67] on span "Greenacres" at bounding box center [134, 66] width 27 height 11
click at [113, 69] on icon at bounding box center [113, 67] width 6 height 6
click at [200, 70] on button "button" at bounding box center [201, 67] width 10 height 10
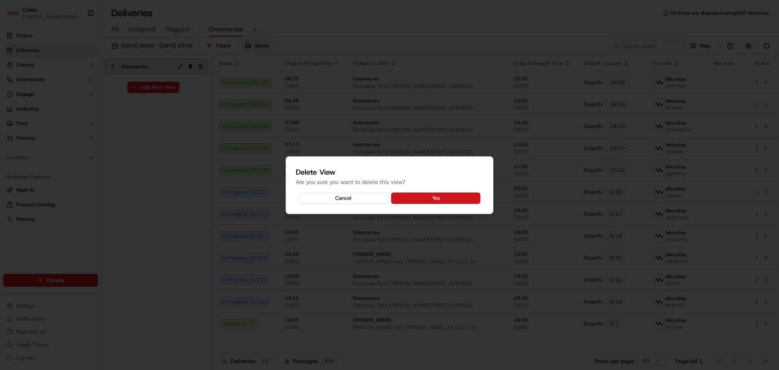
click at [413, 198] on button "Yes" at bounding box center [435, 197] width 89 height 11
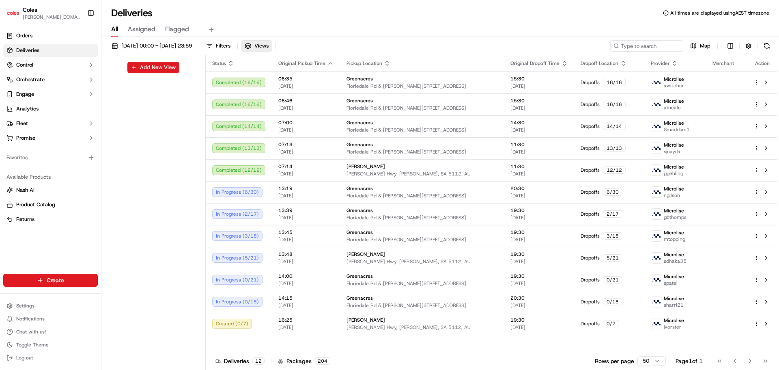
click at [138, 28] on span "Assigned" at bounding box center [142, 29] width 28 height 10
click at [57, 37] on link "Orders" at bounding box center [50, 35] width 95 height 13
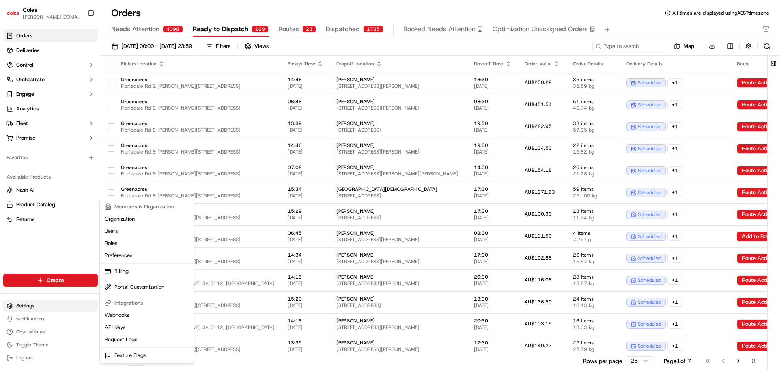
click at [43, 303] on html "Coles clara.lu@coles.com.au Toggle Sidebar Orders Deliveries Control Orchestrat…" at bounding box center [389, 185] width 779 height 370
click at [113, 231] on link "Users" at bounding box center [146, 231] width 91 height 12
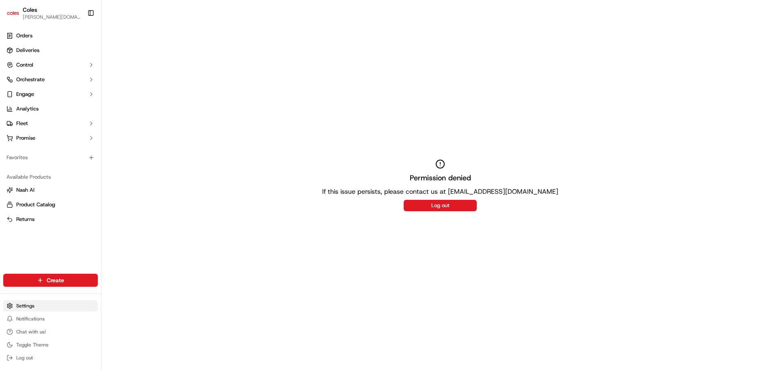
click at [37, 311] on html "Coles clara.lu@coles.com.au Toggle Sidebar Orders Deliveries Control Orchestrat…" at bounding box center [389, 185] width 779 height 370
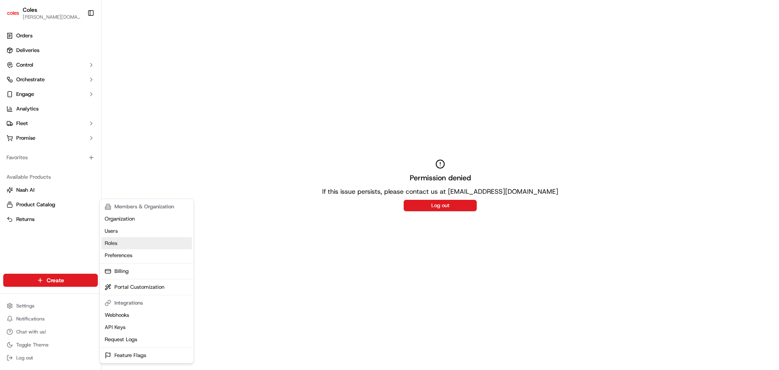
click at [124, 248] on link "Roles" at bounding box center [146, 243] width 91 height 12
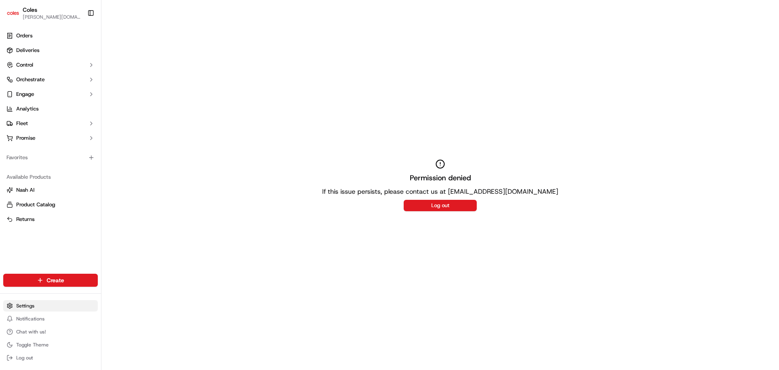
click at [35, 302] on html "Coles clara.lu@coles.com.au Toggle Sidebar Orders Deliveries Control Orchestrat…" at bounding box center [389, 185] width 779 height 370
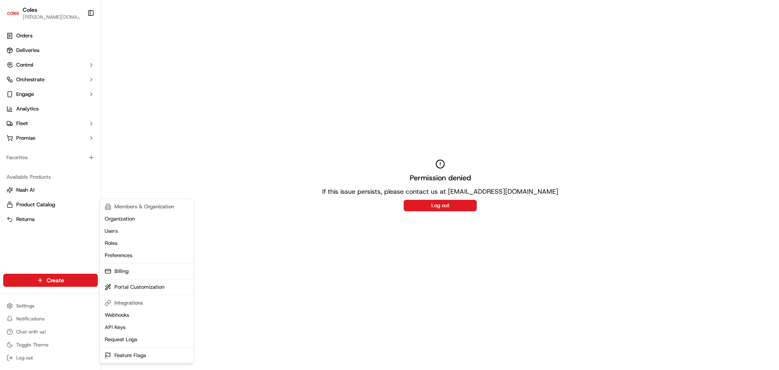
click at [66, 211] on html "Coles clara.lu@coles.com.au Toggle Sidebar Orders Deliveries Control Orchestrat…" at bounding box center [389, 185] width 779 height 370
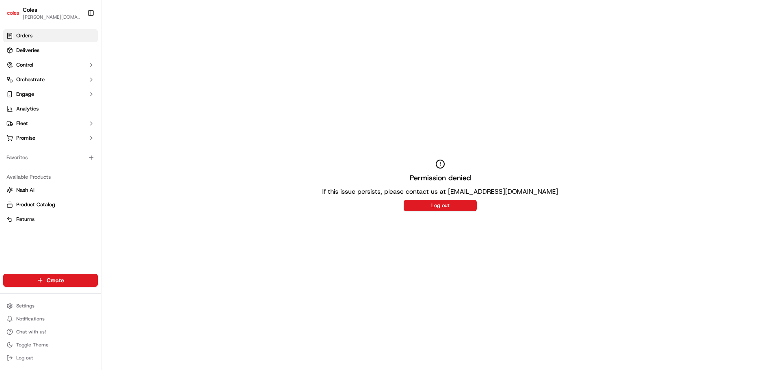
click at [31, 39] on link "Orders" at bounding box center [50, 35] width 95 height 13
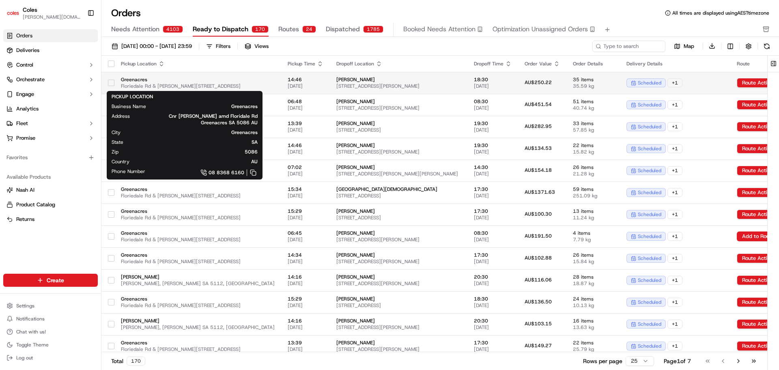
click at [172, 84] on span "Floriedale Rd & Muller Rd, Greenacres SA 5086, Australia" at bounding box center [198, 86] width 154 height 6
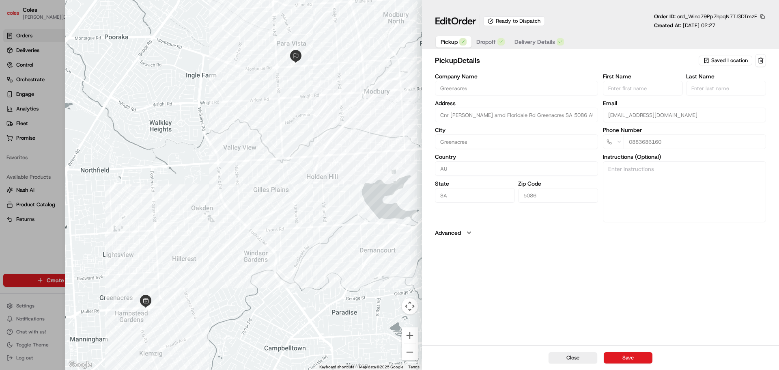
click at [489, 42] on span "Dropoff" at bounding box center [485, 42] width 19 height 8
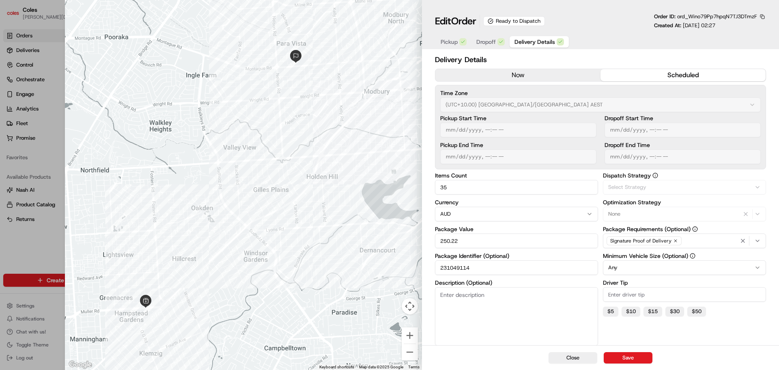
click at [538, 42] on span "Delivery Details" at bounding box center [535, 42] width 41 height 8
click at [20, 53] on div at bounding box center [389, 185] width 779 height 370
type input "1"
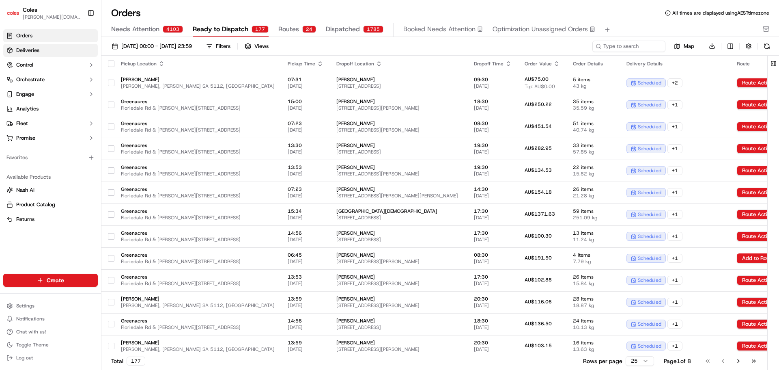
drag, startPoint x: 24, startPoint y: 51, endPoint x: 32, endPoint y: 51, distance: 8.9
click at [24, 51] on span "Deliveries" at bounding box center [27, 50] width 23 height 7
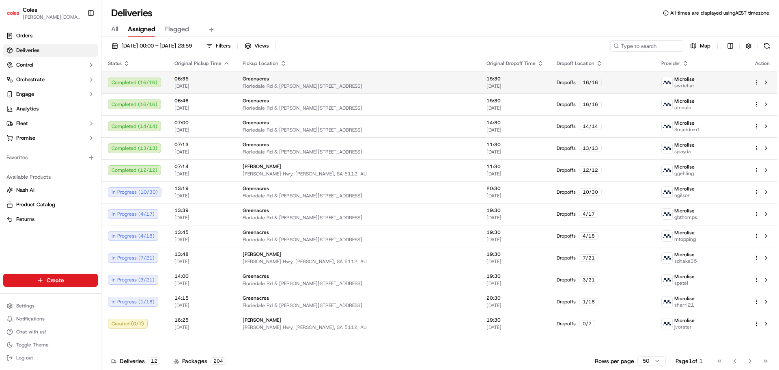
click at [772, 88] on td at bounding box center [763, 82] width 30 height 22
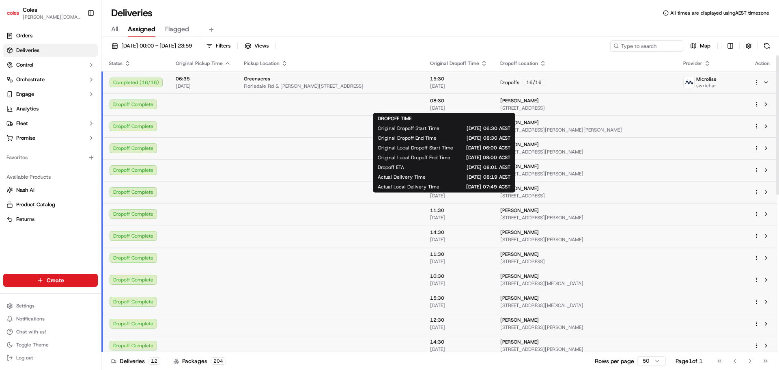
click at [448, 108] on span "[DATE]" at bounding box center [458, 108] width 57 height 6
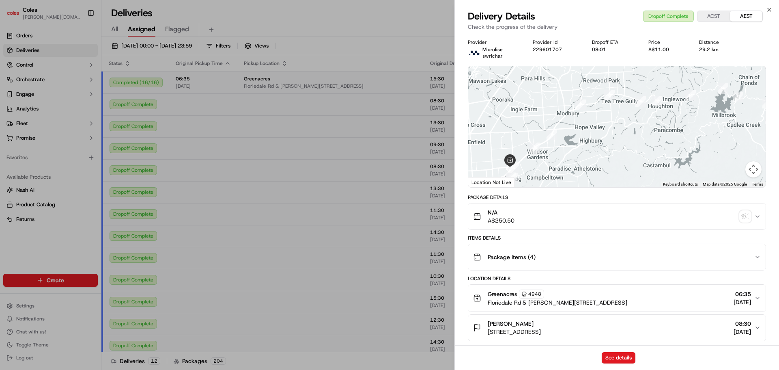
drag, startPoint x: 609, startPoint y: 123, endPoint x: 621, endPoint y: 209, distance: 86.9
click at [621, 209] on div "Provider Microlise swrichar Provider Id 229601707 Dropoff ETA 08:01 Price A$11.…" at bounding box center [617, 298] width 298 height 518
click at [772, 12] on icon "button" at bounding box center [769, 9] width 6 height 6
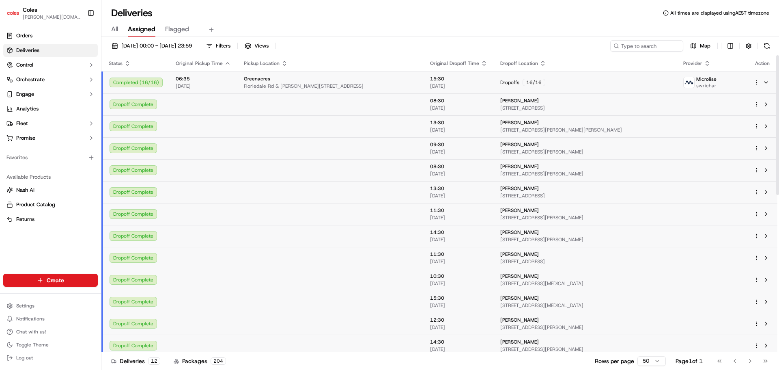
click at [549, 180] on td "Alison Howard 18 Shannon St, BIRDWOOD, SA 5234, AU" at bounding box center [585, 170] width 183 height 22
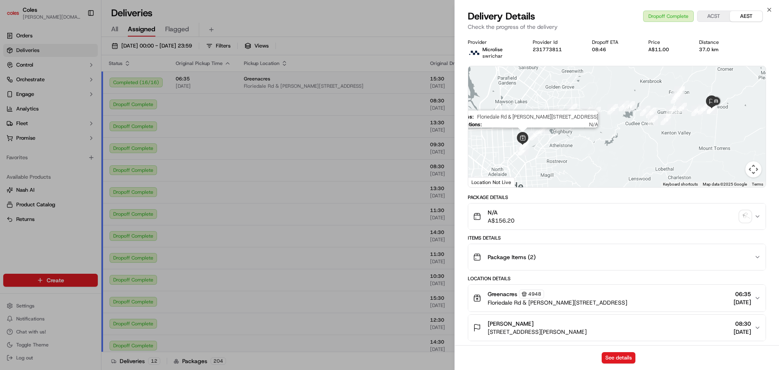
click at [528, 144] on img at bounding box center [522, 138] width 19 height 19
click at [625, 354] on button "See details" at bounding box center [619, 357] width 34 height 11
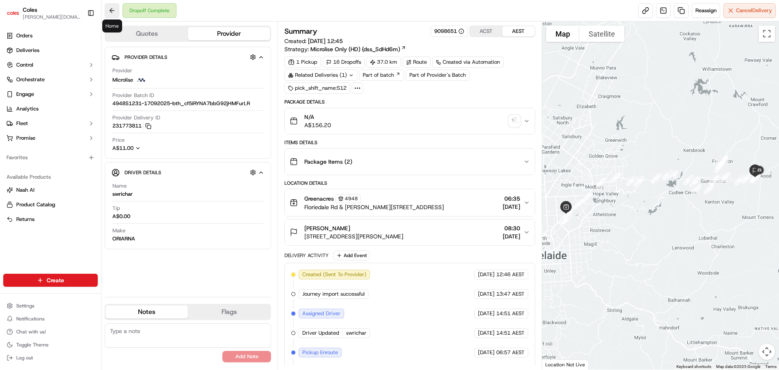
click at [114, 15] on button at bounding box center [112, 10] width 15 height 15
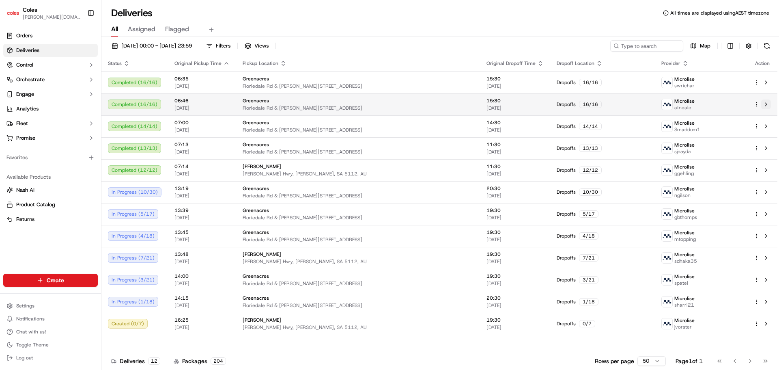
click at [765, 103] on button at bounding box center [766, 104] width 10 height 10
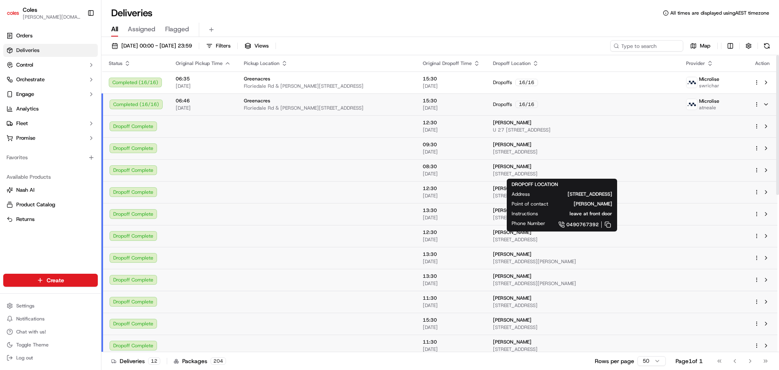
click at [589, 166] on div "Prue Galvin" at bounding box center [583, 166] width 180 height 6
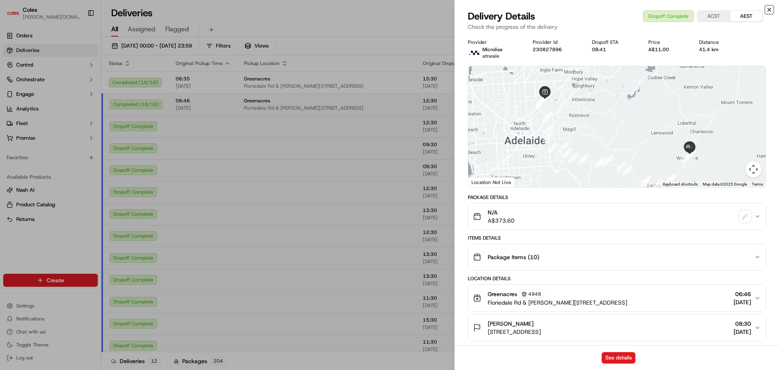
click at [767, 11] on icon "button" at bounding box center [769, 9] width 6 height 6
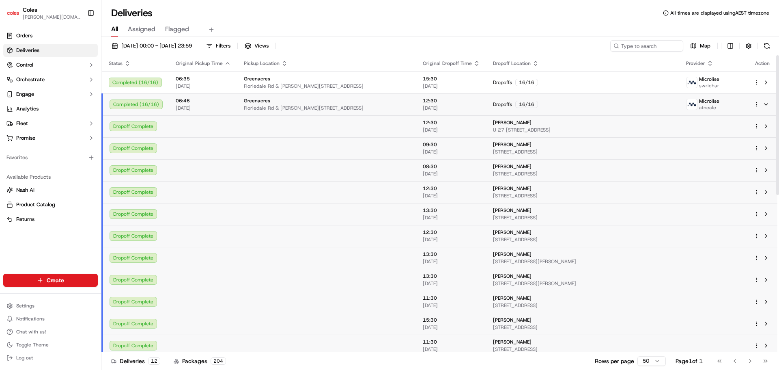
click at [560, 240] on span "233 Tiers Rd, WOODSIDE, SA 5244, AU" at bounding box center [583, 239] width 180 height 6
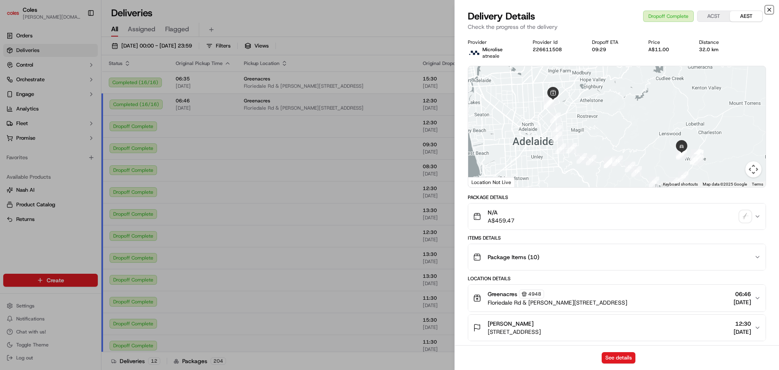
click at [769, 8] on icon "button" at bounding box center [769, 9] width 6 height 6
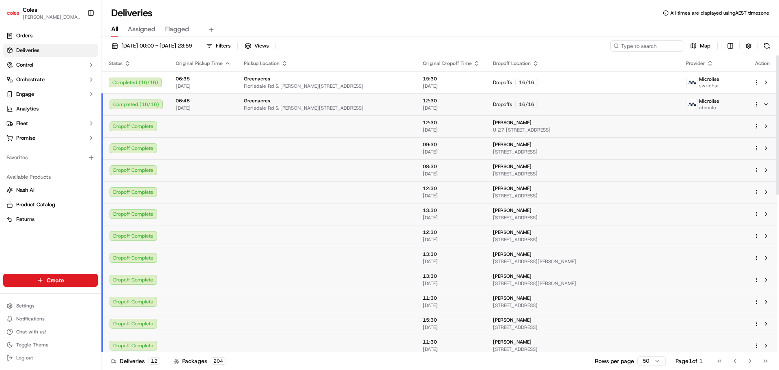
click at [528, 260] on span "136b Harris Rd, LENSWOOD, SA 5240, AU" at bounding box center [583, 261] width 180 height 6
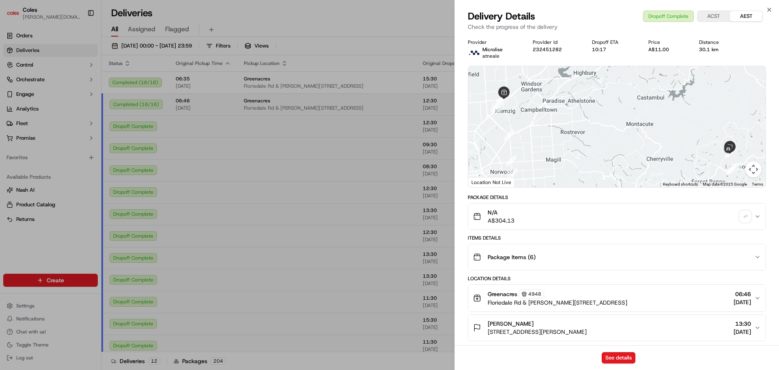
click at [770, 13] on div "Delivery Details Dropoff Complete ACST AEST Check the progress of the delivery" at bounding box center [617, 22] width 324 height 24
click at [771, 5] on div "Close Delivery Details Dropoff Complete ACST AEST Check the progress of the del…" at bounding box center [617, 185] width 325 height 370
click at [768, 7] on icon "button" at bounding box center [769, 9] width 6 height 6
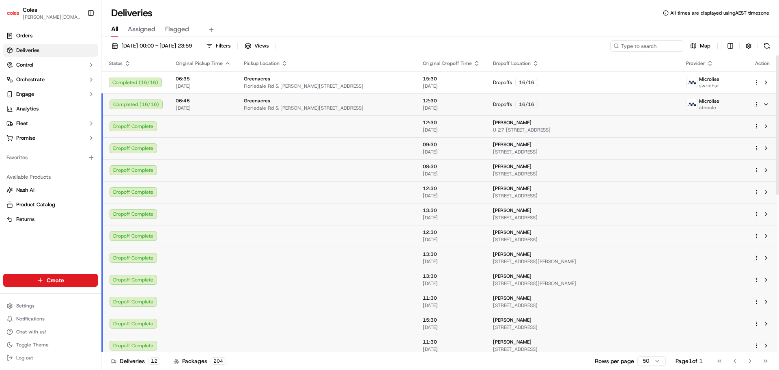
click at [495, 314] on td "Rebecca Edser 3 Lorikeet Way, SUMMERTOWN, SA 5141, AU" at bounding box center [583, 324] width 193 height 22
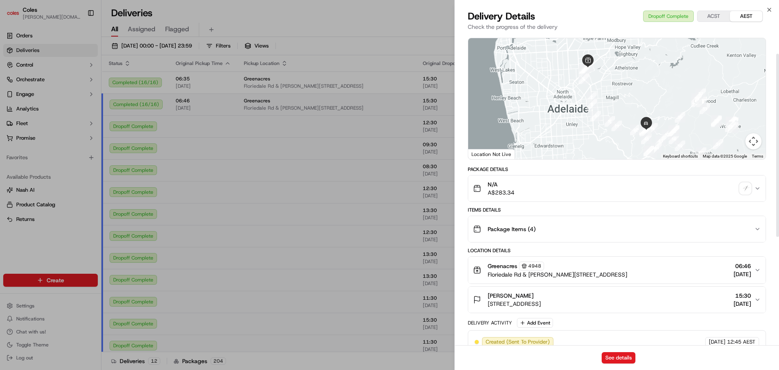
scroll to position [41, 0]
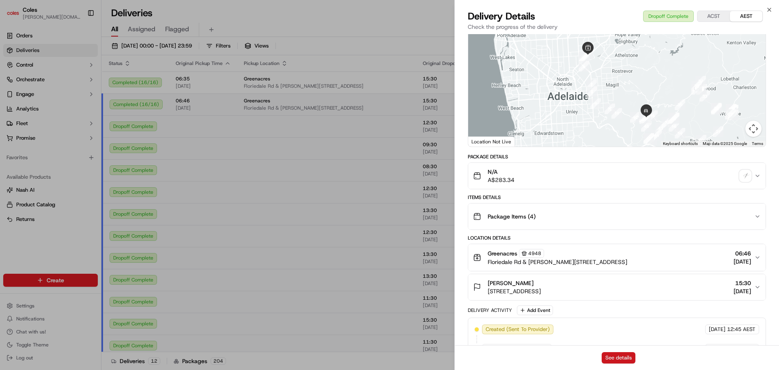
click at [613, 358] on button "See details" at bounding box center [619, 357] width 34 height 11
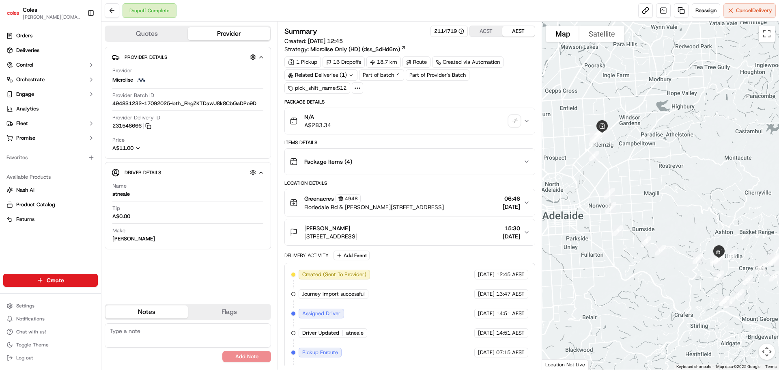
click at [170, 35] on button "Quotes" at bounding box center [147, 33] width 82 height 13
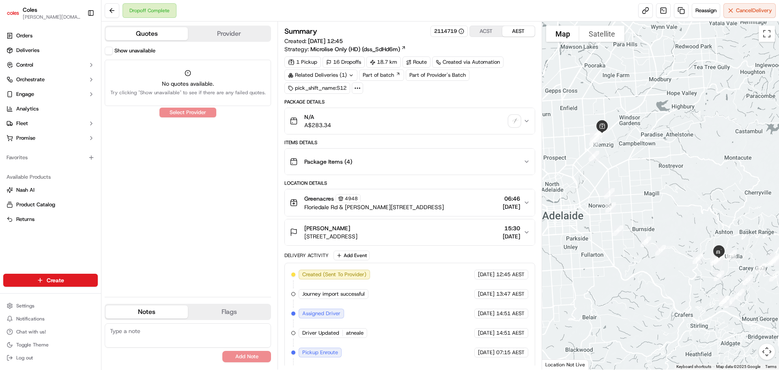
click at [213, 34] on button "Provider" at bounding box center [229, 33] width 82 height 13
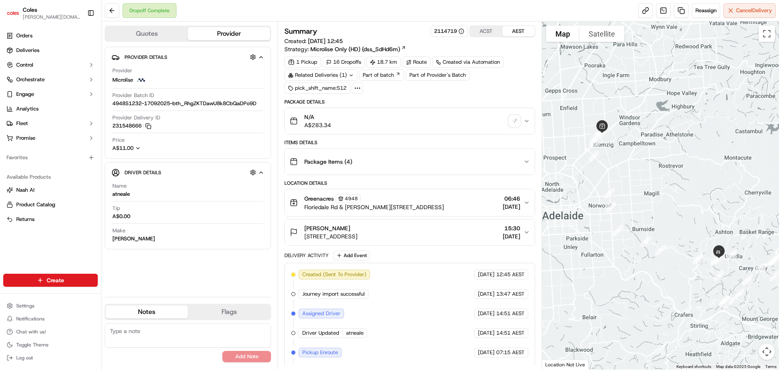
click at [140, 150] on icon "button" at bounding box center [138, 148] width 6 height 6
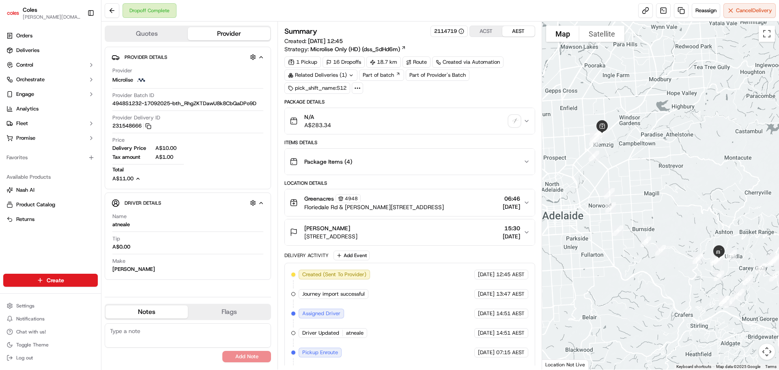
click at [141, 179] on icon "button" at bounding box center [138, 179] width 6 height 6
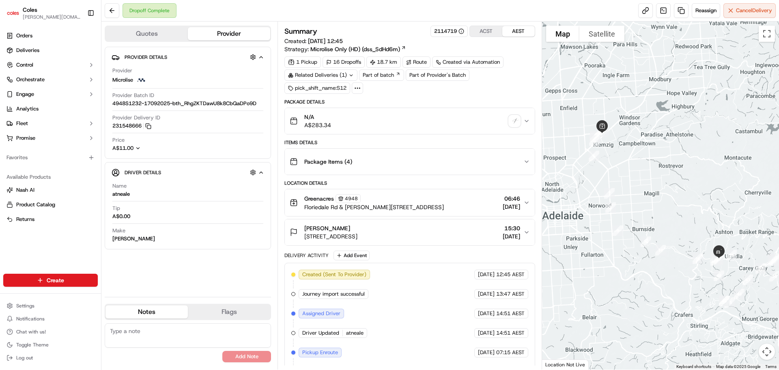
click at [139, 150] on icon "button" at bounding box center [138, 148] width 6 height 6
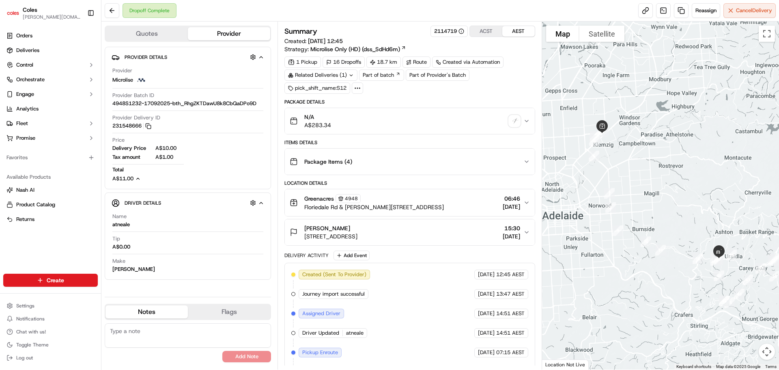
click at [138, 179] on icon "button" at bounding box center [138, 179] width 6 height 6
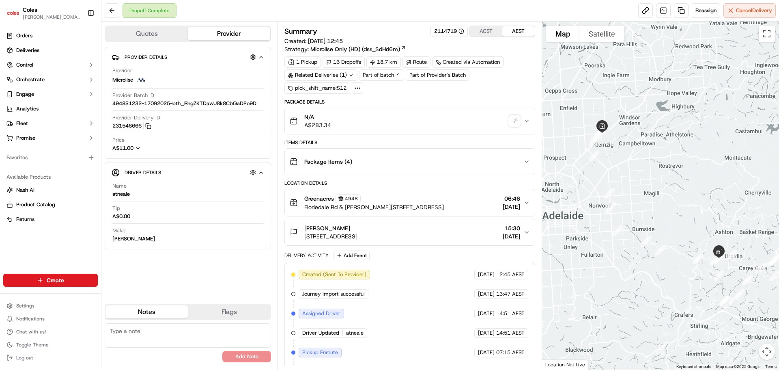
click at [142, 147] on div "A$11.00" at bounding box center [129, 147] width 35 height 7
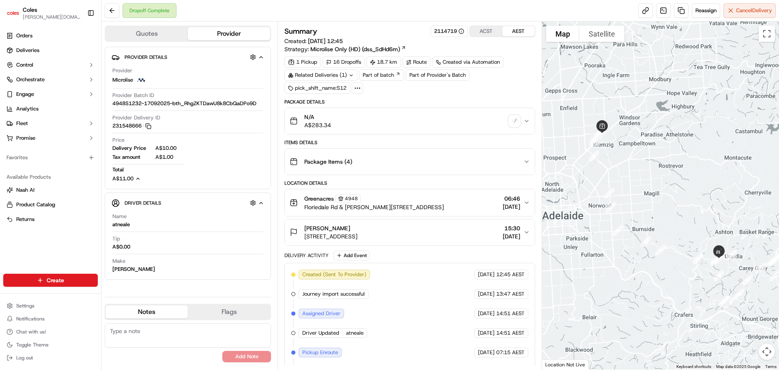
drag, startPoint x: 206, startPoint y: 315, endPoint x: 173, endPoint y: 315, distance: 32.5
click at [206, 315] on button "Flags" at bounding box center [229, 311] width 82 height 13
click at [173, 315] on button "Notes" at bounding box center [147, 311] width 82 height 13
click at [117, 10] on button at bounding box center [112, 10] width 15 height 15
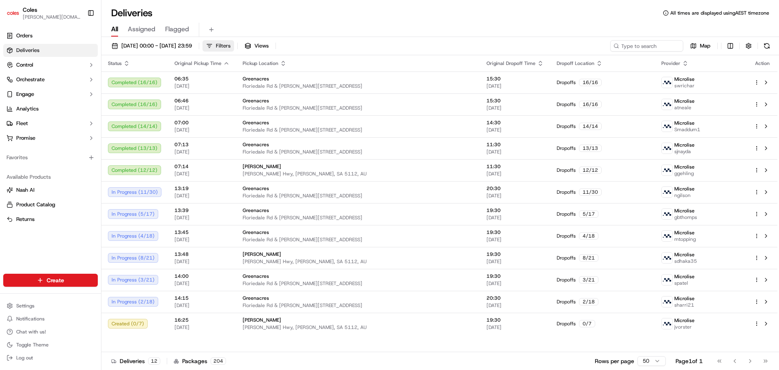
click at [234, 40] on button "Filters" at bounding box center [219, 45] width 32 height 11
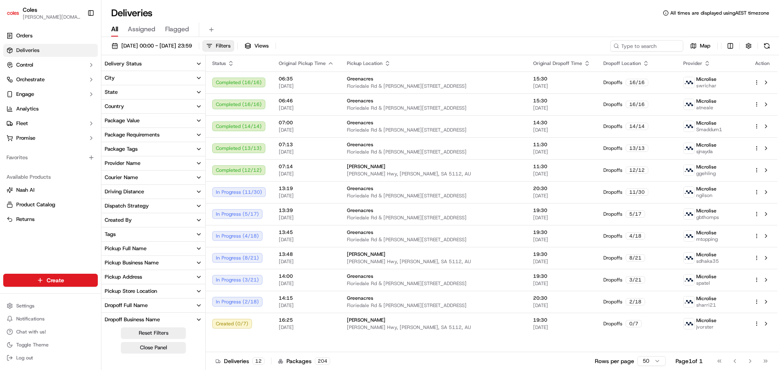
click at [151, 272] on button "Pickup Address" at bounding box center [153, 277] width 104 height 14
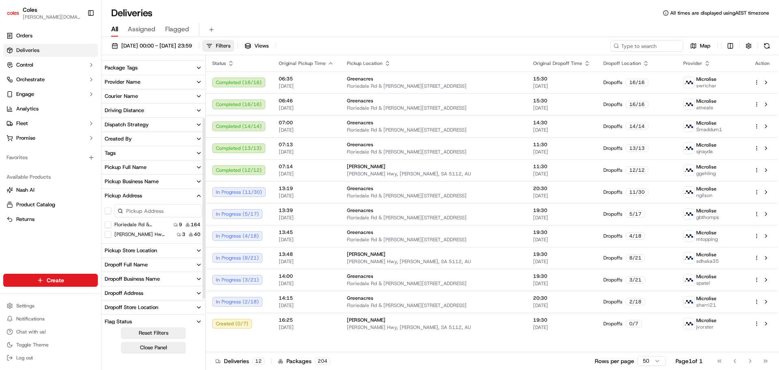
scroll to position [122, 0]
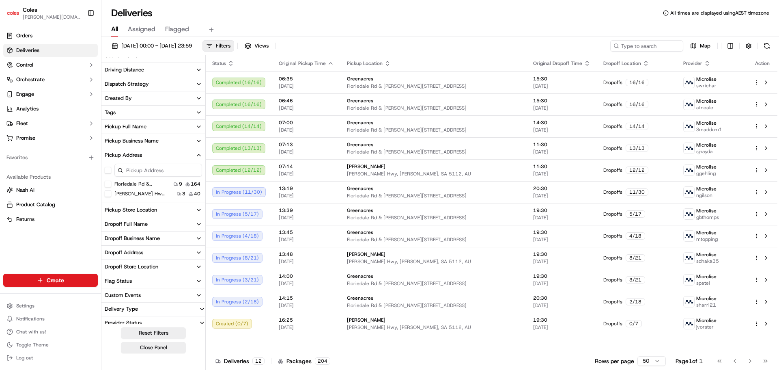
click at [109, 186] on AU "Floriedale Rd & [PERSON_NAME][STREET_ADDRESS]" at bounding box center [108, 184] width 6 height 6
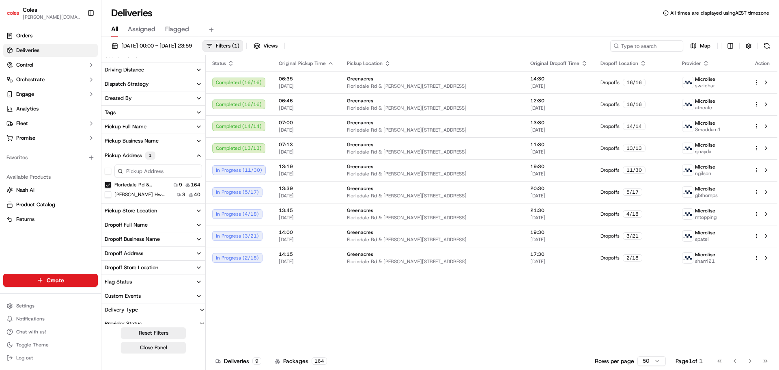
click at [108, 183] on AU "Floriedale Rd & [PERSON_NAME][STREET_ADDRESS]" at bounding box center [108, 184] width 6 height 6
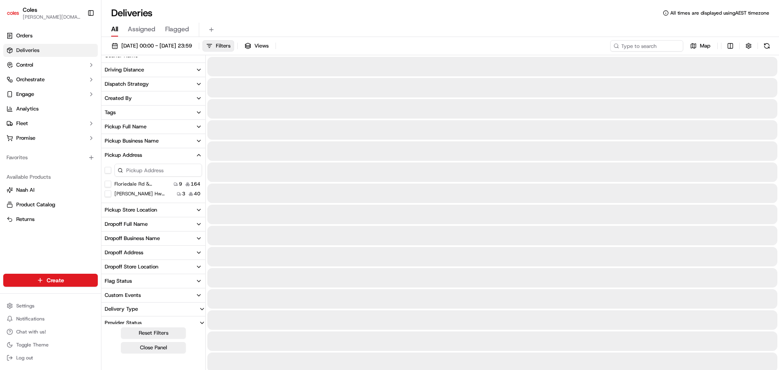
click at [200, 156] on icon "button" at bounding box center [199, 155] width 6 height 6
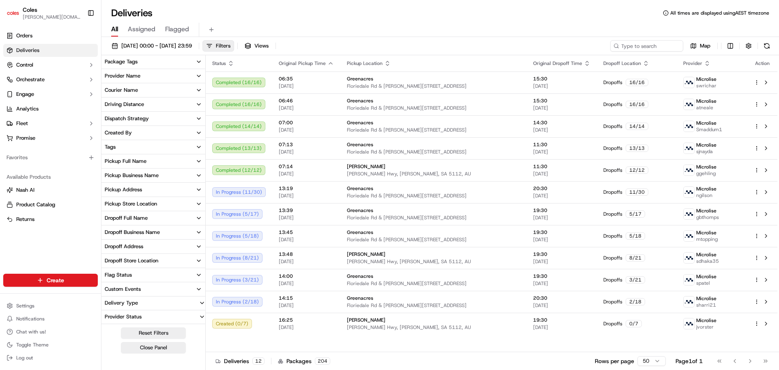
scroll to position [87, 0]
click at [140, 208] on button "Pickup Store Location" at bounding box center [153, 204] width 104 height 14
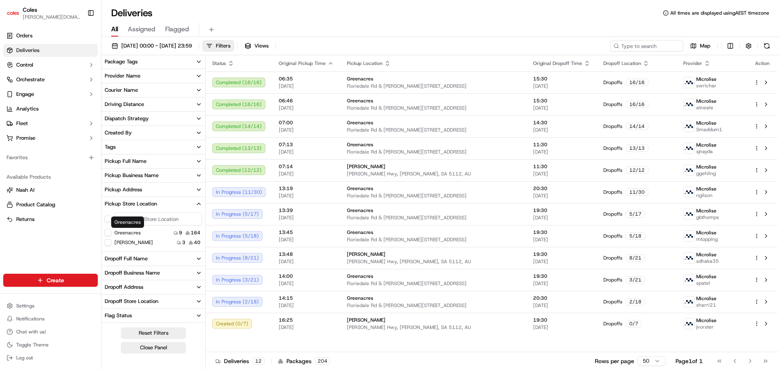
click at [110, 231] on button "Greenacres" at bounding box center [108, 232] width 6 height 6
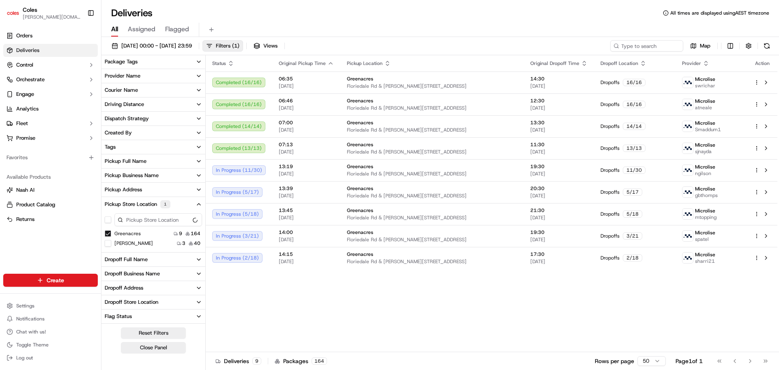
click at [110, 229] on div "Greenacres 9 164 Elizabeth 3 40" at bounding box center [153, 229] width 104 height 36
click at [110, 231] on button "Greenacres" at bounding box center [108, 233] width 6 height 6
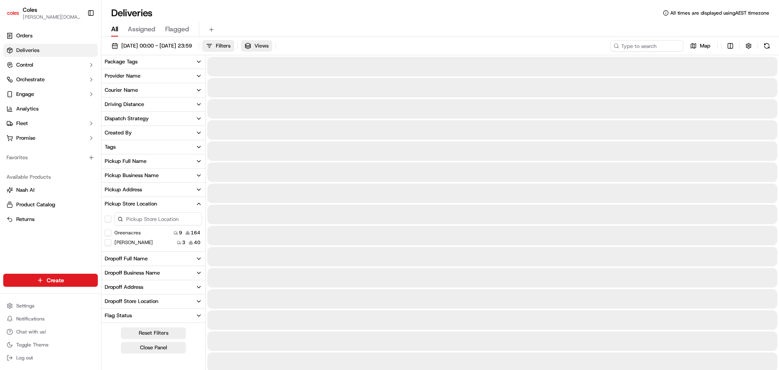
click at [269, 46] on span "Views" at bounding box center [261, 45] width 14 height 7
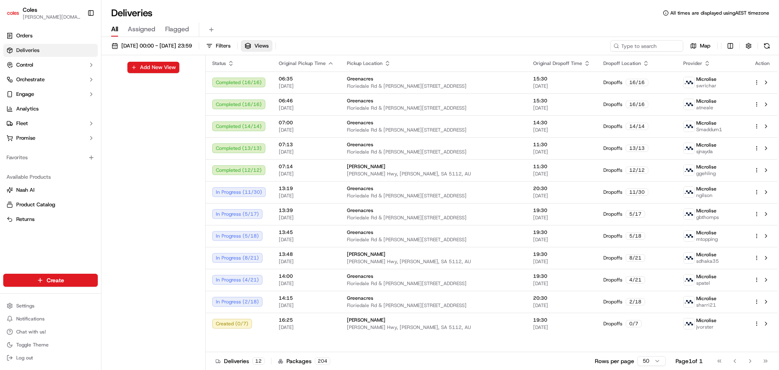
click at [234, 44] on button "Filters" at bounding box center [219, 45] width 32 height 11
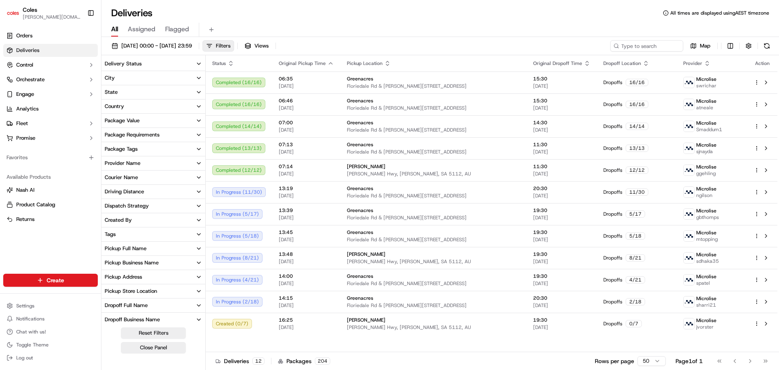
click at [154, 293] on div "Pickup Store Location" at bounding box center [131, 290] width 52 height 7
click at [105, 322] on button "Greenacres" at bounding box center [108, 320] width 6 height 6
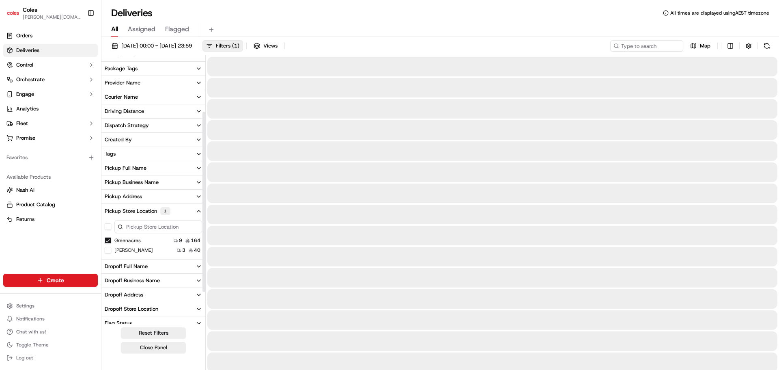
scroll to position [81, 0]
click at [110, 237] on button "Greenacres" at bounding box center [108, 239] width 6 height 6
click at [108, 251] on button "[PERSON_NAME]" at bounding box center [108, 248] width 6 height 6
click at [109, 251] on button "Greenacres" at bounding box center [108, 249] width 6 height 6
click at [109, 241] on button "[PERSON_NAME]" at bounding box center [108, 239] width 6 height 6
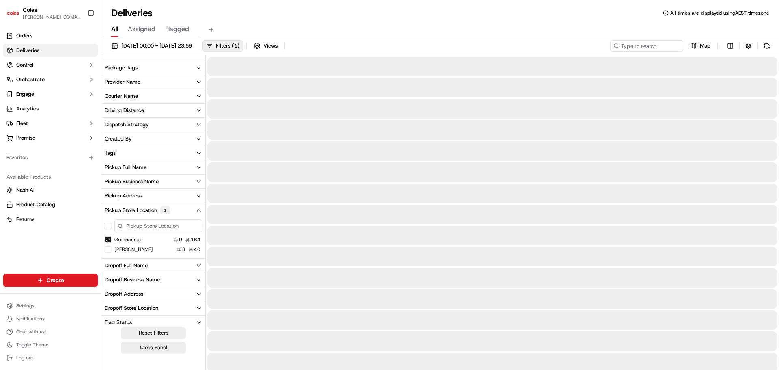
click at [107, 248] on button "[PERSON_NAME]" at bounding box center [108, 249] width 6 height 6
click at [107, 237] on button "Greenacres" at bounding box center [108, 239] width 6 height 6
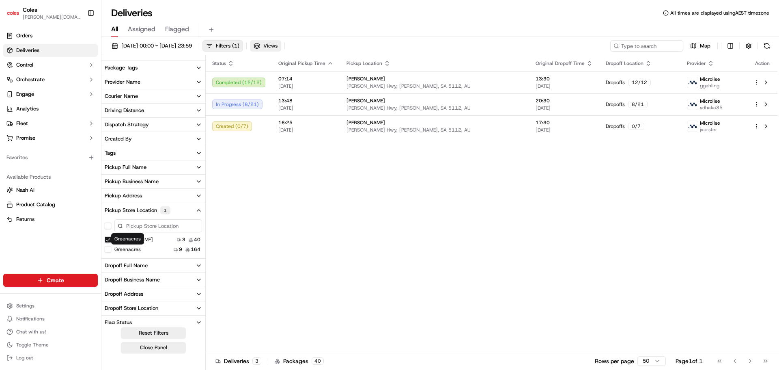
click at [281, 43] on button "Views" at bounding box center [265, 45] width 31 height 11
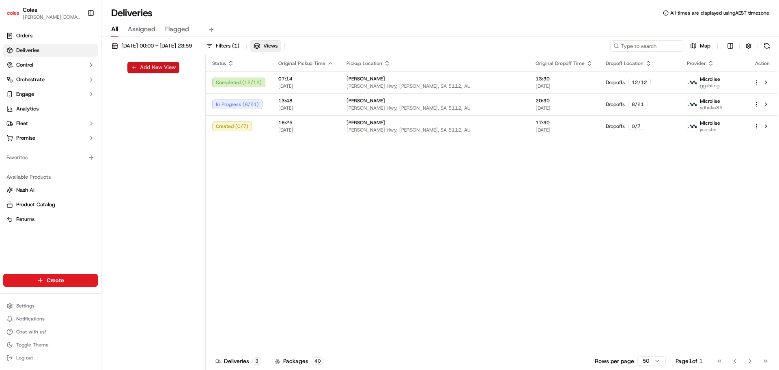
click at [167, 66] on button "Add New View" at bounding box center [153, 67] width 52 height 11
click at [157, 69] on input at bounding box center [140, 70] width 64 height 11
type input "elizabeth"
click at [178, 72] on button "submit" at bounding box center [178, 70] width 10 height 10
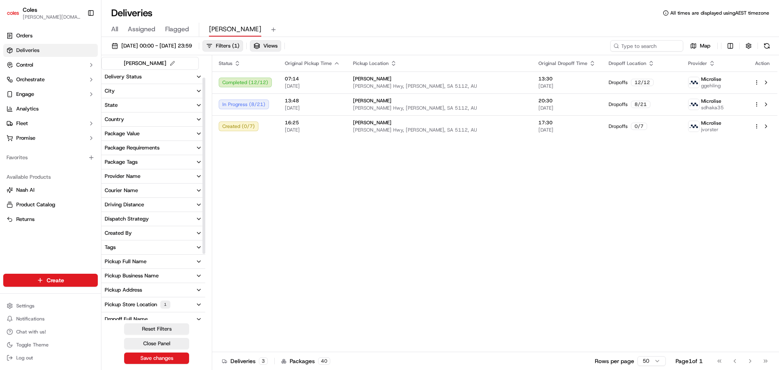
scroll to position [105, 0]
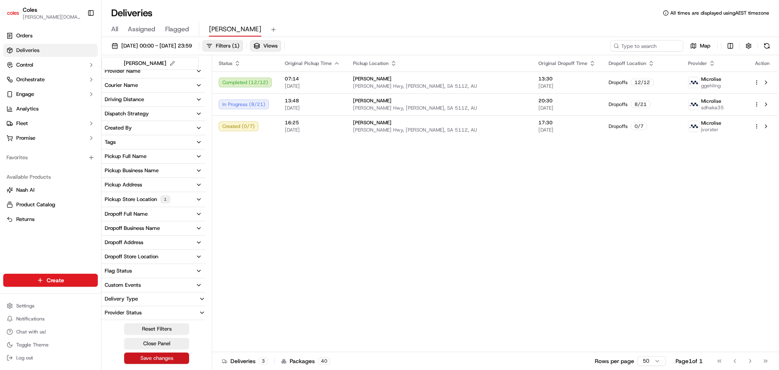
click at [153, 359] on button "Save changes" at bounding box center [156, 357] width 65 height 11
click at [170, 28] on span "Flagged" at bounding box center [177, 29] width 24 height 10
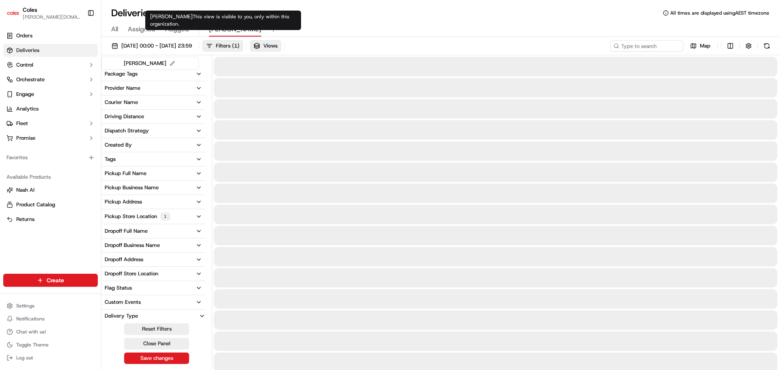
click at [215, 28] on span "elizabeth" at bounding box center [235, 29] width 52 height 10
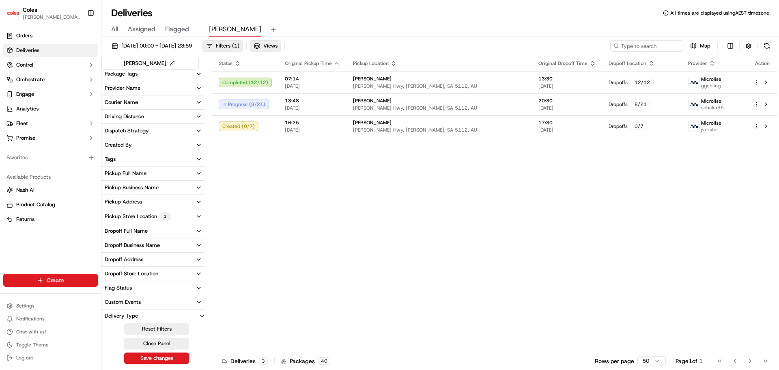
drag, startPoint x: 131, startPoint y: 358, endPoint x: 139, endPoint y: 351, distance: 10.6
click at [131, 358] on button "Save changes" at bounding box center [156, 357] width 65 height 11
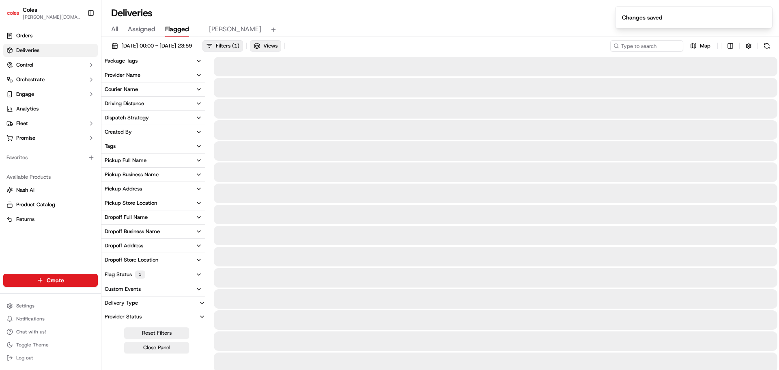
click at [177, 32] on span "Flagged" at bounding box center [177, 29] width 24 height 10
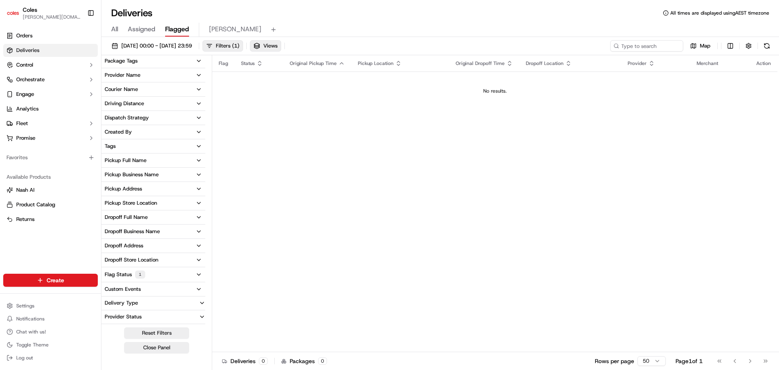
click at [166, 349] on button "Close Panel" at bounding box center [156, 347] width 65 height 11
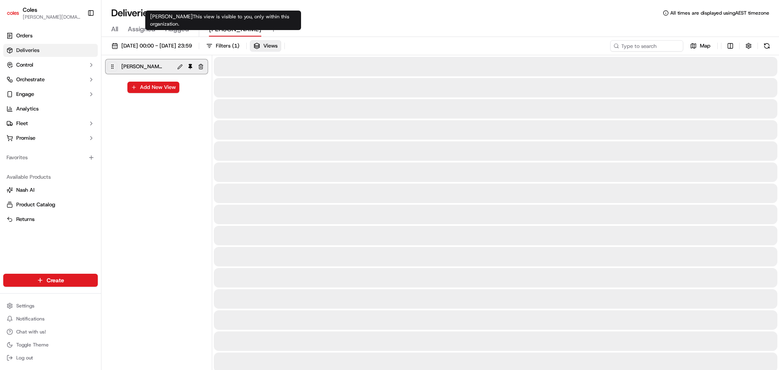
click at [214, 25] on span "elizabeth" at bounding box center [235, 29] width 52 height 10
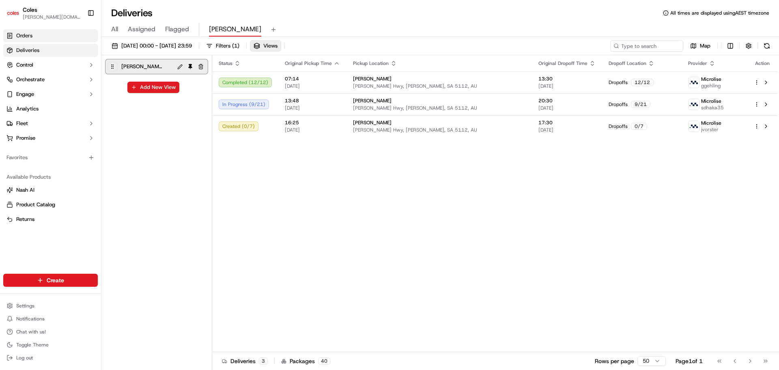
click at [39, 36] on link "Orders" at bounding box center [50, 35] width 95 height 13
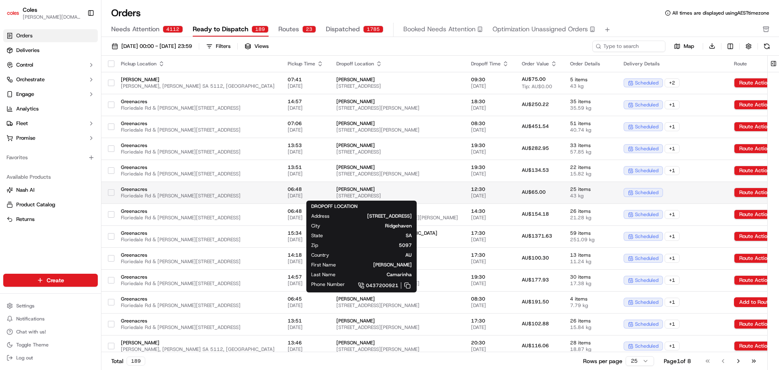
click at [351, 192] on span "Lara Camarinha" at bounding box center [397, 189] width 122 height 6
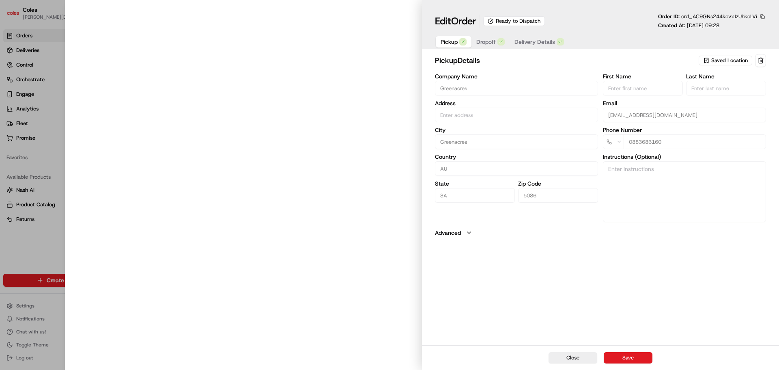
type input "Cnr Muller Rd amd Floridale Rd Greenacres SA 5086 AU"
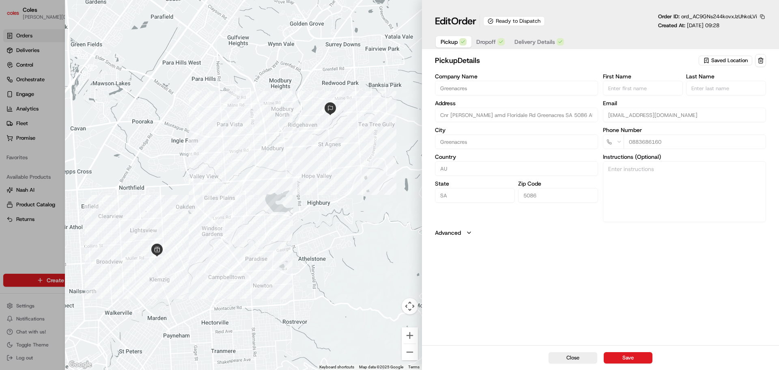
click at [491, 41] on span "Dropoff" at bounding box center [485, 42] width 19 height 8
click at [568, 358] on button "Close" at bounding box center [573, 357] width 49 height 11
type input "+1"
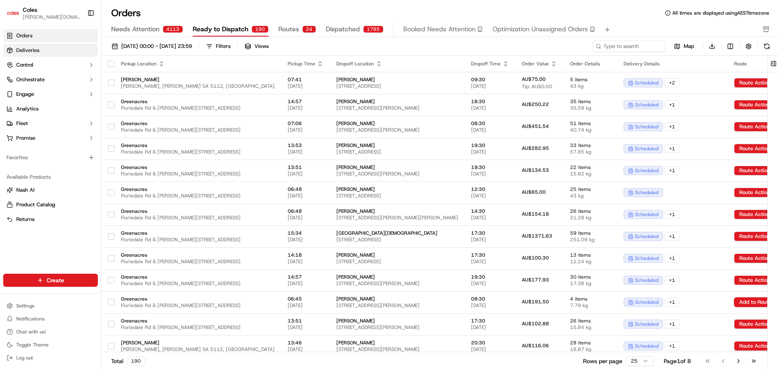
click at [36, 48] on span "Deliveries" at bounding box center [27, 50] width 23 height 7
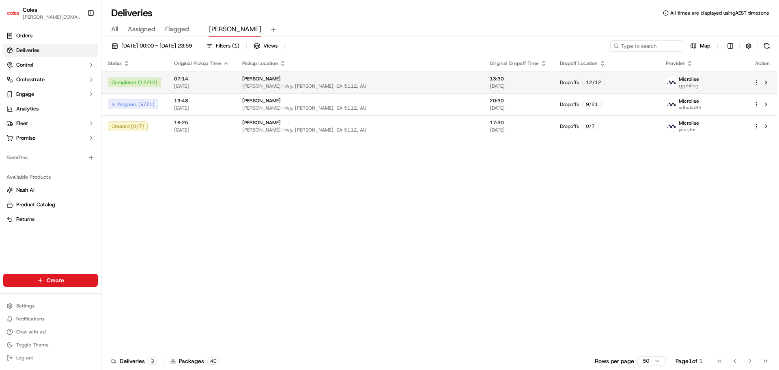
click at [753, 81] on td at bounding box center [763, 82] width 30 height 22
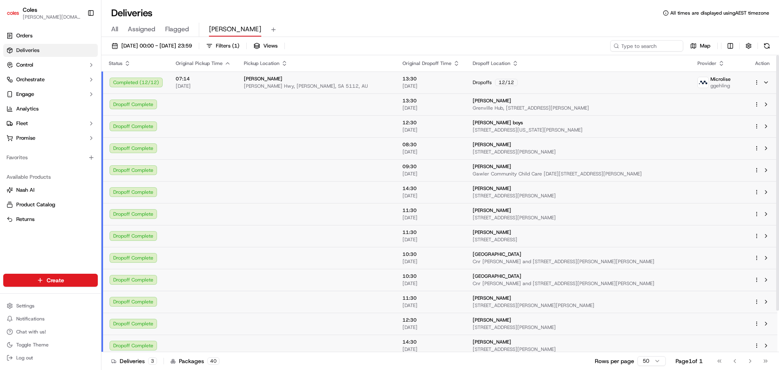
click at [756, 80] on html "Coles clara.lu@coles.com.au Toggle Sidebar Orders Deliveries Control Orchestrat…" at bounding box center [389, 185] width 779 height 370
click at [698, 97] on icon at bounding box center [697, 94] width 6 height 6
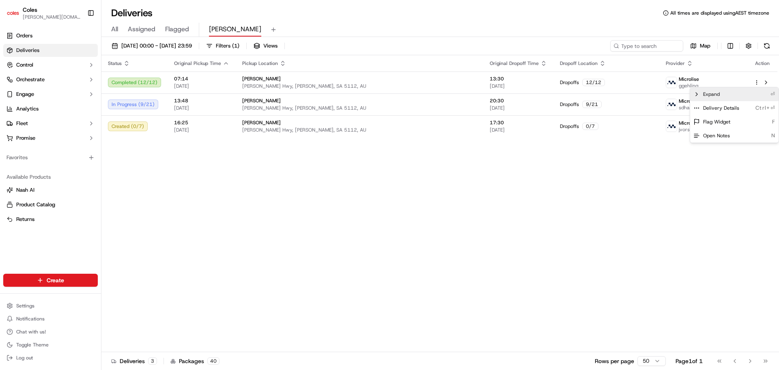
click at [698, 97] on icon at bounding box center [697, 94] width 6 height 6
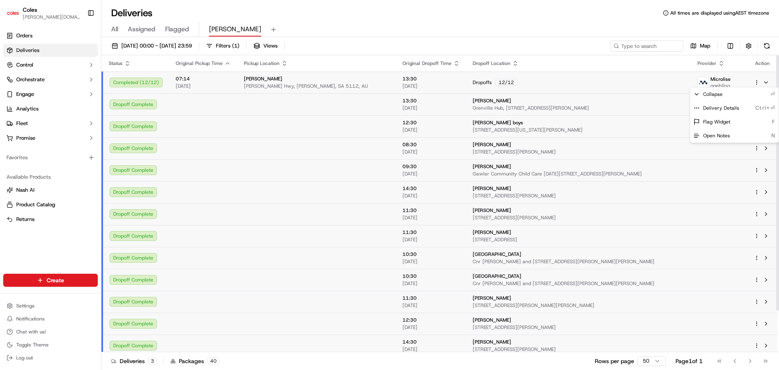
click at [767, 82] on html "Coles clara.lu@coles.com.au Toggle Sidebar Orders Deliveries Control Orchestrat…" at bounding box center [389, 185] width 779 height 370
click at [767, 82] on button at bounding box center [766, 83] width 10 height 10
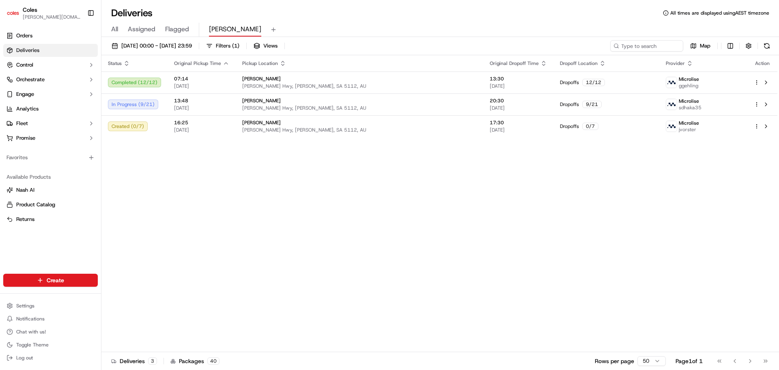
click at [767, 82] on button at bounding box center [766, 83] width 10 height 10
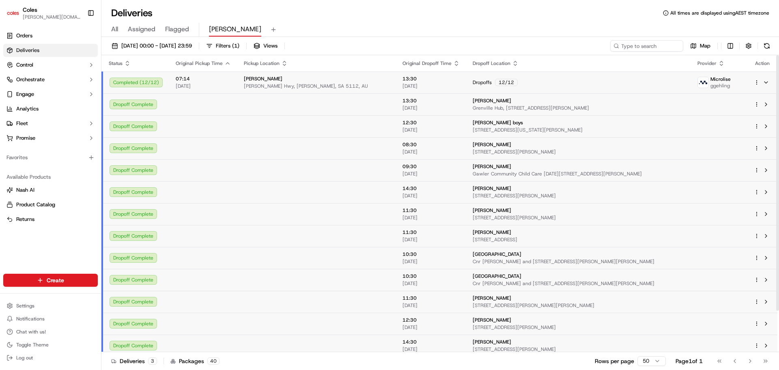
click at [767, 99] on td at bounding box center [763, 104] width 30 height 22
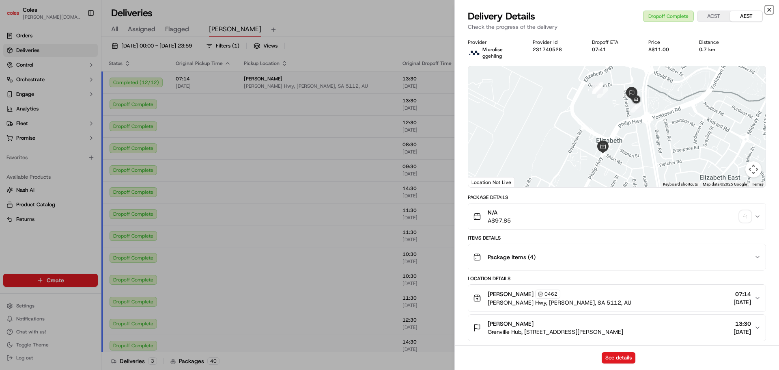
click at [769, 10] on icon "button" at bounding box center [769, 9] width 6 height 6
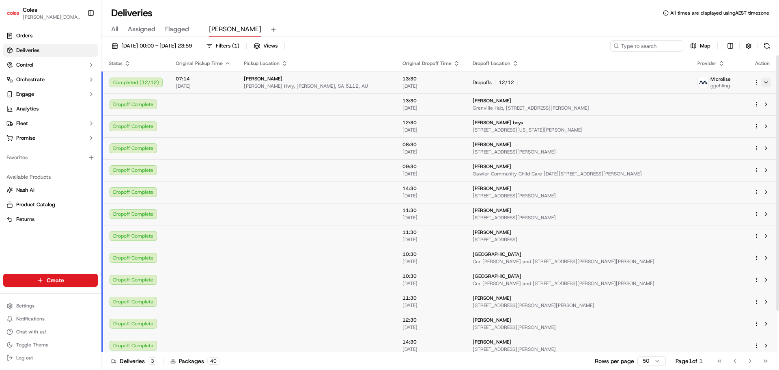
click at [770, 80] on button at bounding box center [766, 83] width 10 height 10
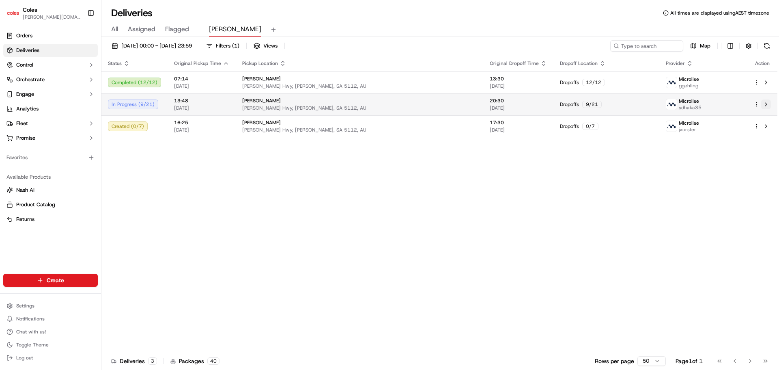
click at [766, 107] on button at bounding box center [766, 104] width 10 height 10
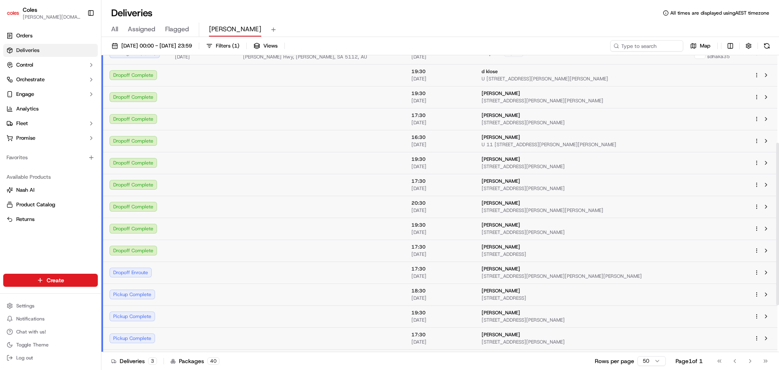
scroll to position [162, 0]
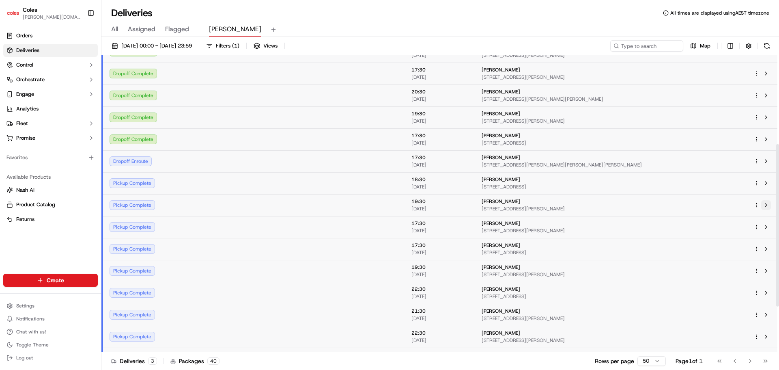
click at [769, 205] on button at bounding box center [766, 205] width 10 height 10
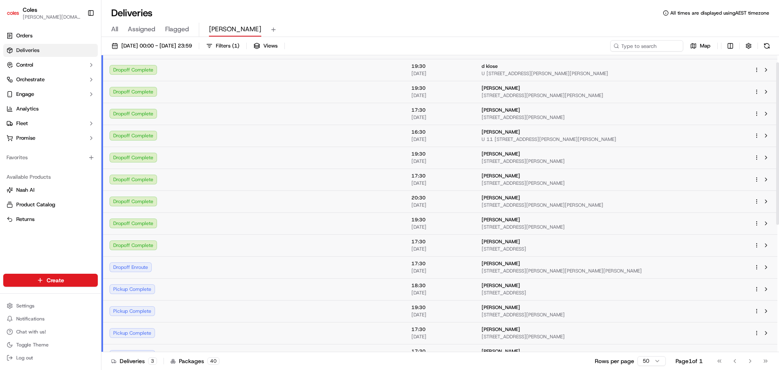
scroll to position [0, 0]
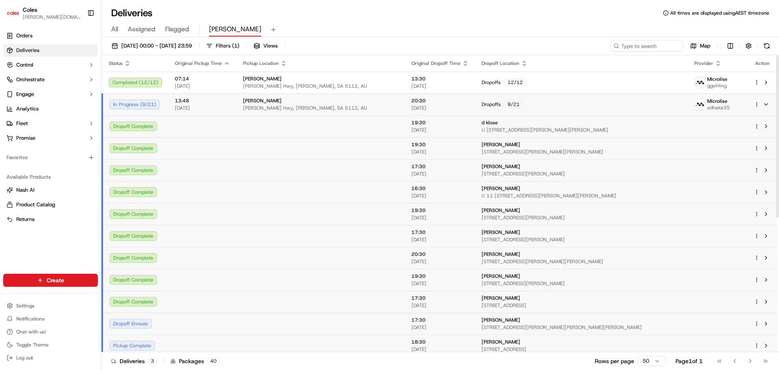
click at [757, 108] on div at bounding box center [762, 104] width 17 height 10
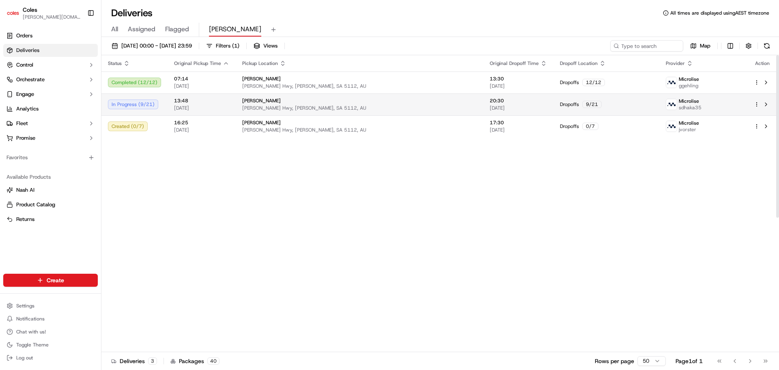
click at [757, 108] on div at bounding box center [762, 104] width 17 height 10
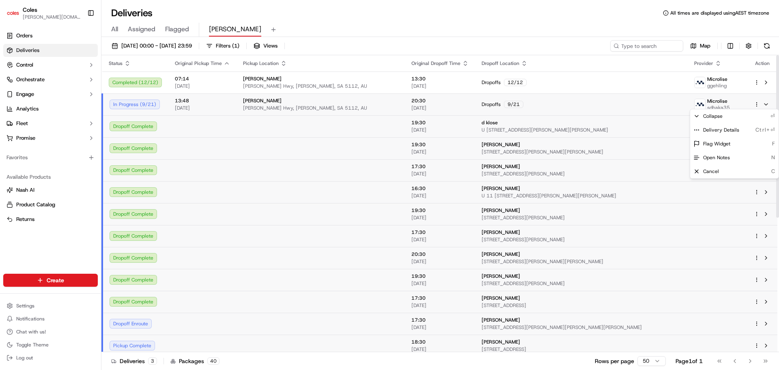
click at [757, 101] on html "Coles clara.lu@coles.com.au Toggle Sidebar Orders Deliveries Control Orchestrat…" at bounding box center [389, 185] width 779 height 370
click at [203, 343] on html "Coles clara.lu@coles.com.au Toggle Sidebar Orders Deliveries Control Orchestrat…" at bounding box center [389, 185] width 779 height 370
click at [716, 336] on td at bounding box center [718, 345] width 60 height 22
click at [495, 340] on div "Stephanie Peel" at bounding box center [582, 341] width 200 height 6
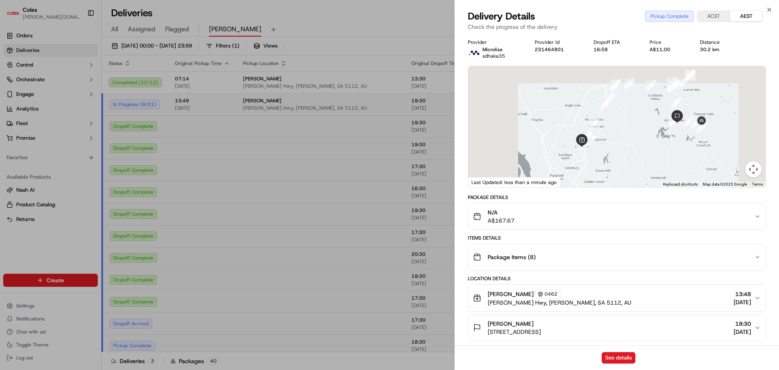
scroll to position [81, 0]
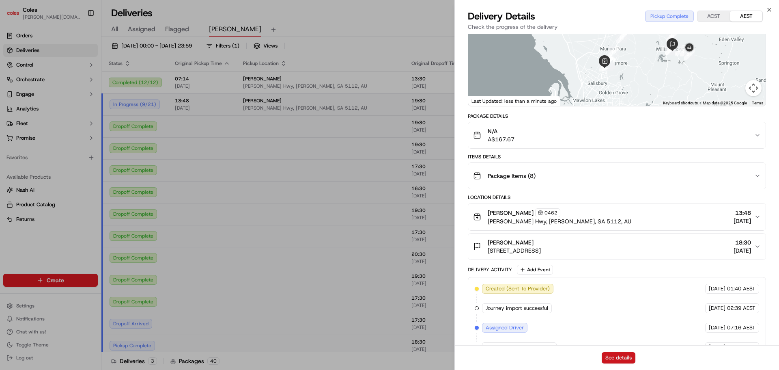
click at [628, 361] on button "See details" at bounding box center [619, 357] width 34 height 11
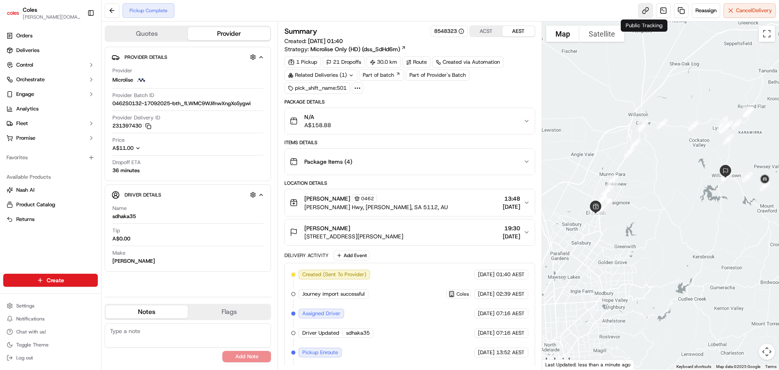
click at [640, 12] on link at bounding box center [645, 10] width 15 height 15
click at [660, 7] on link at bounding box center [663, 10] width 15 height 15
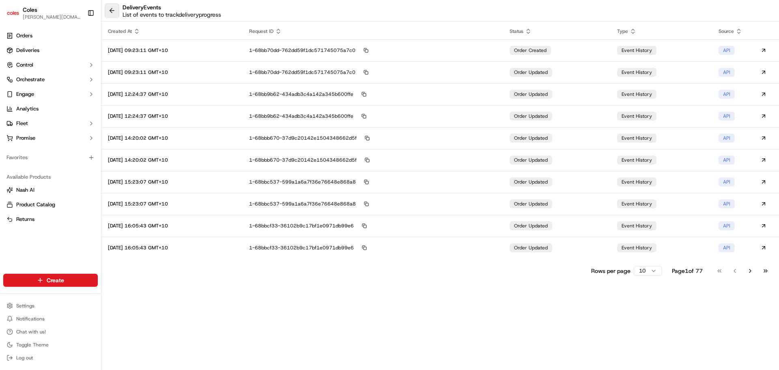
click at [112, 13] on button at bounding box center [112, 10] width 15 height 15
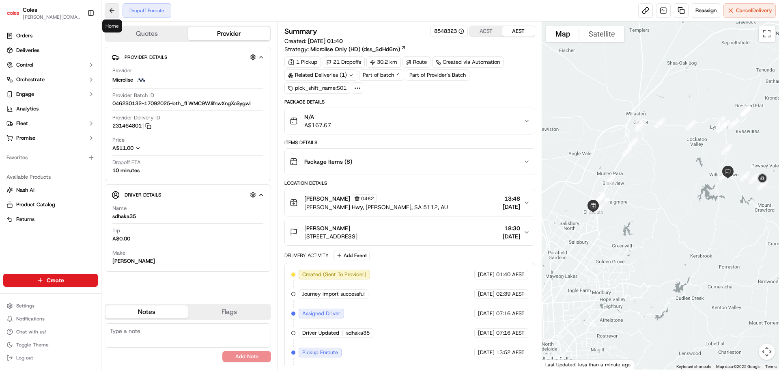
click at [116, 11] on button at bounding box center [112, 10] width 15 height 15
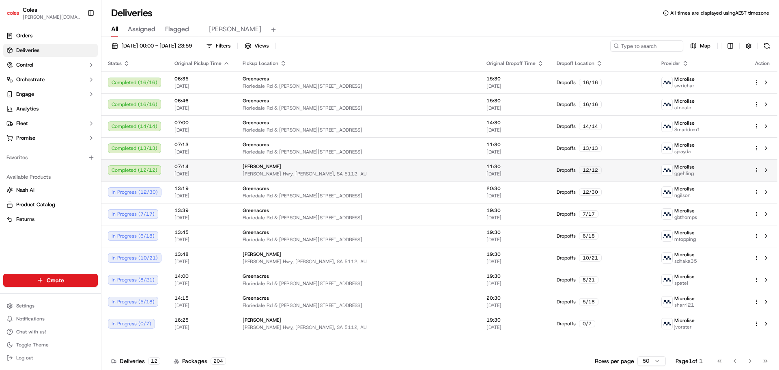
click at [267, 168] on div "[PERSON_NAME]" at bounding box center [358, 166] width 231 height 6
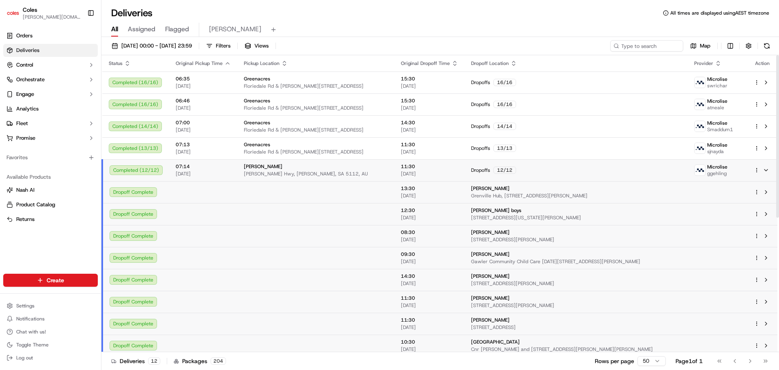
click at [471, 193] on span "Grenville Hub, [STREET_ADDRESS][PERSON_NAME]" at bounding box center [576, 195] width 210 height 6
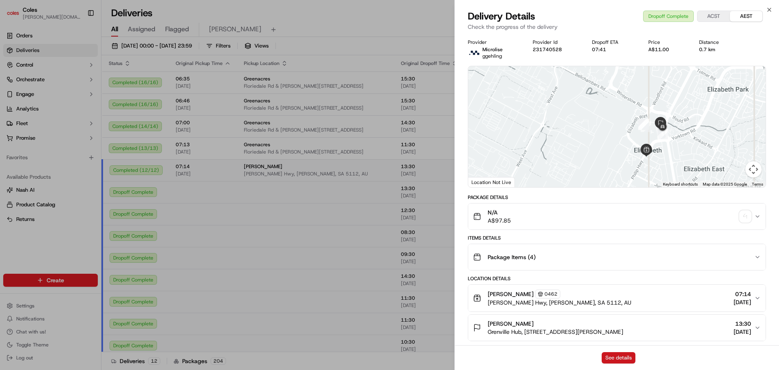
click at [621, 354] on button "See details" at bounding box center [619, 357] width 34 height 11
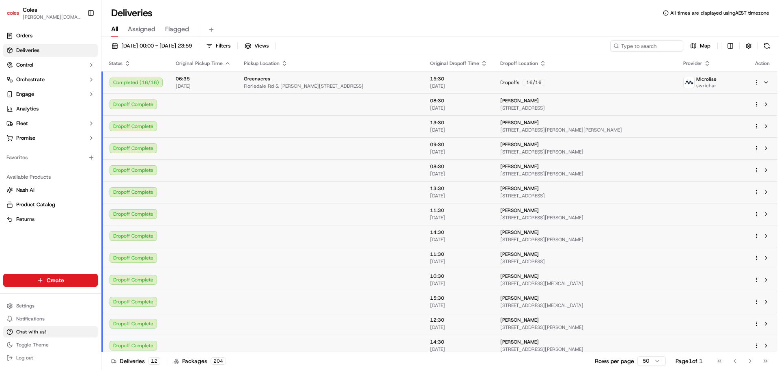
click at [58, 332] on button "Chat with us!" at bounding box center [50, 331] width 95 height 11
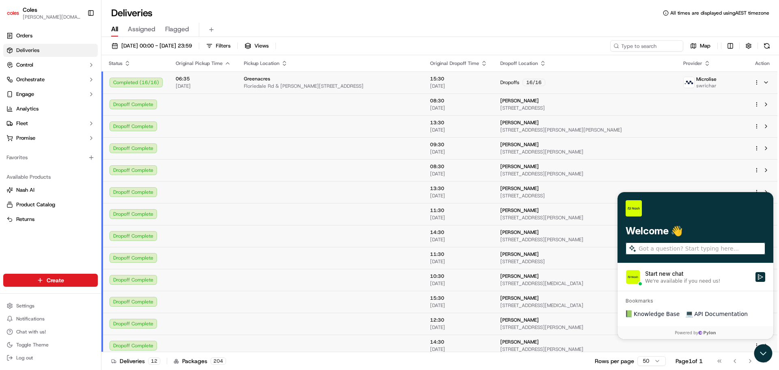
click at [670, 250] on input "search" at bounding box center [701, 248] width 125 height 9
click at [78, 63] on button "Control" at bounding box center [50, 64] width 95 height 13
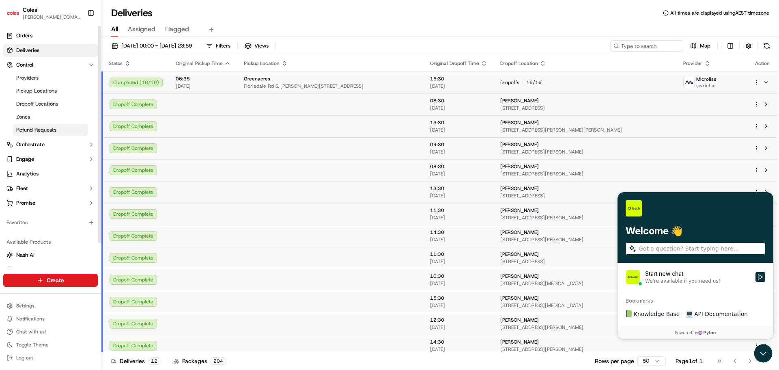
click at [43, 134] on link "Refund Requests" at bounding box center [50, 129] width 75 height 11
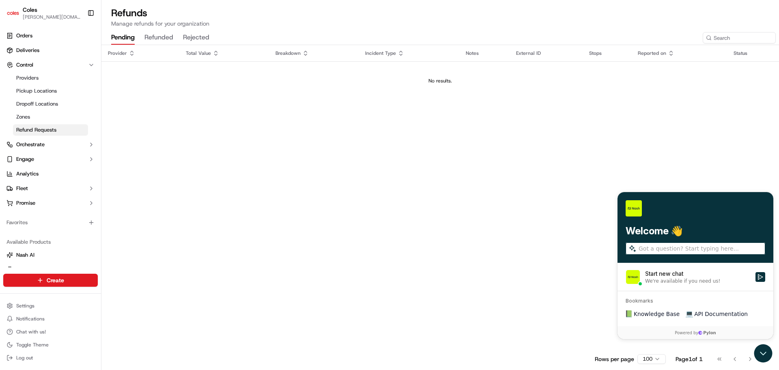
click at [162, 39] on button "refunded" at bounding box center [158, 38] width 29 height 14
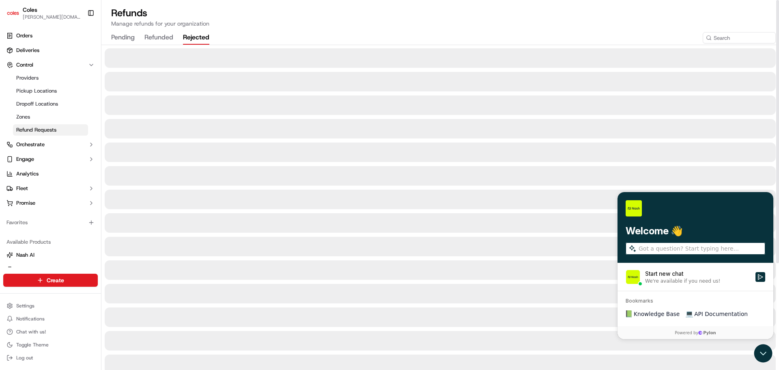
click at [199, 37] on button "rejected" at bounding box center [196, 38] width 26 height 14
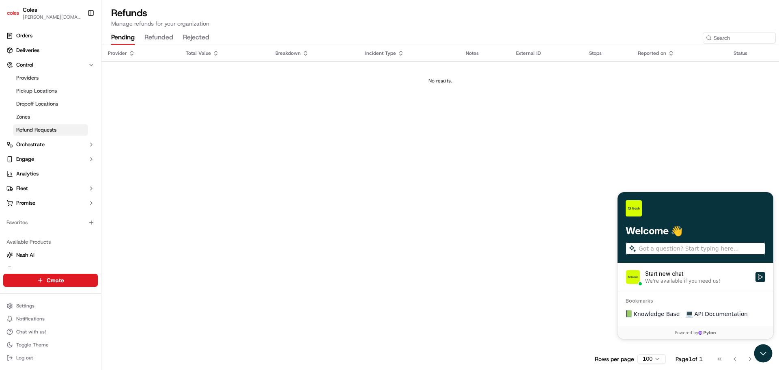
click at [125, 37] on button "pending" at bounding box center [123, 38] width 24 height 14
